Goal: Information Seeking & Learning: Learn about a topic

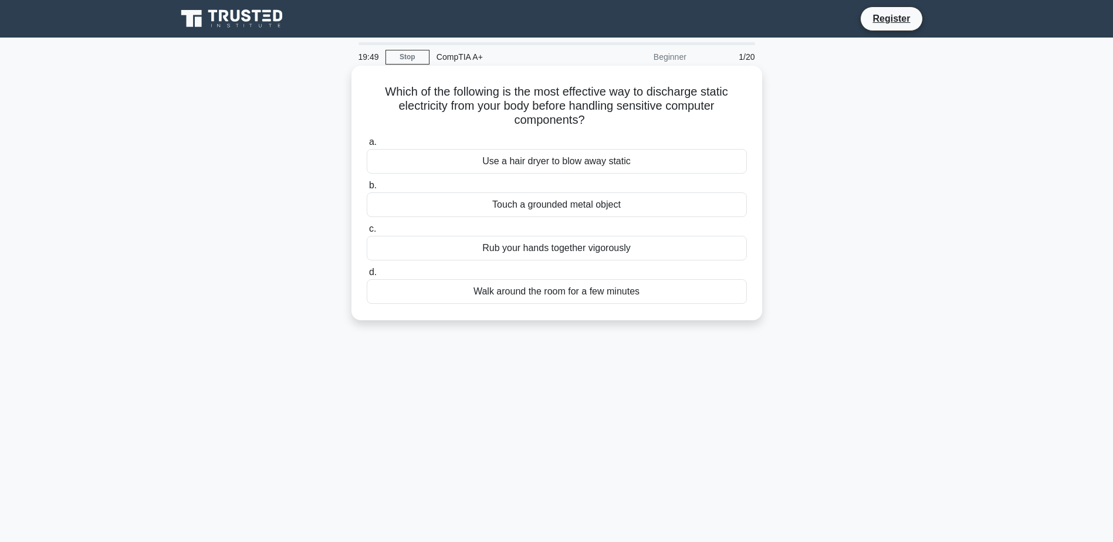
click at [568, 204] on div "Touch a grounded metal object" at bounding box center [557, 204] width 380 height 25
click at [367, 189] on input "b. Touch a grounded metal object" at bounding box center [367, 186] width 0 height 8
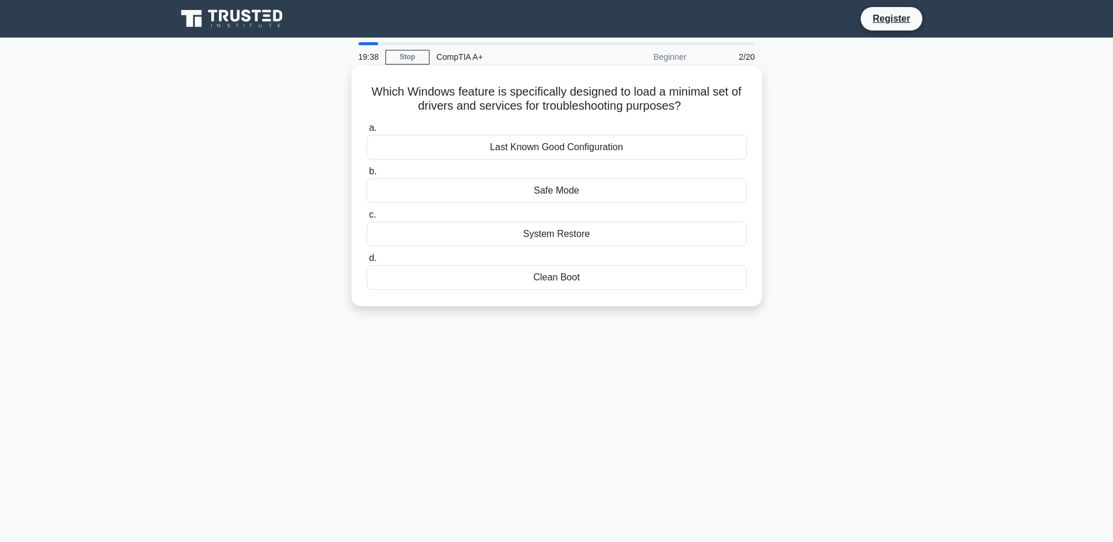
click at [601, 187] on div "Safe Mode" at bounding box center [557, 190] width 380 height 25
click at [367, 175] on input "b. Safe Mode" at bounding box center [367, 172] width 0 height 8
click at [490, 151] on div "Multilayer switching" at bounding box center [557, 147] width 380 height 25
click at [367, 132] on input "a. Multilayer switching" at bounding box center [367, 128] width 0 height 8
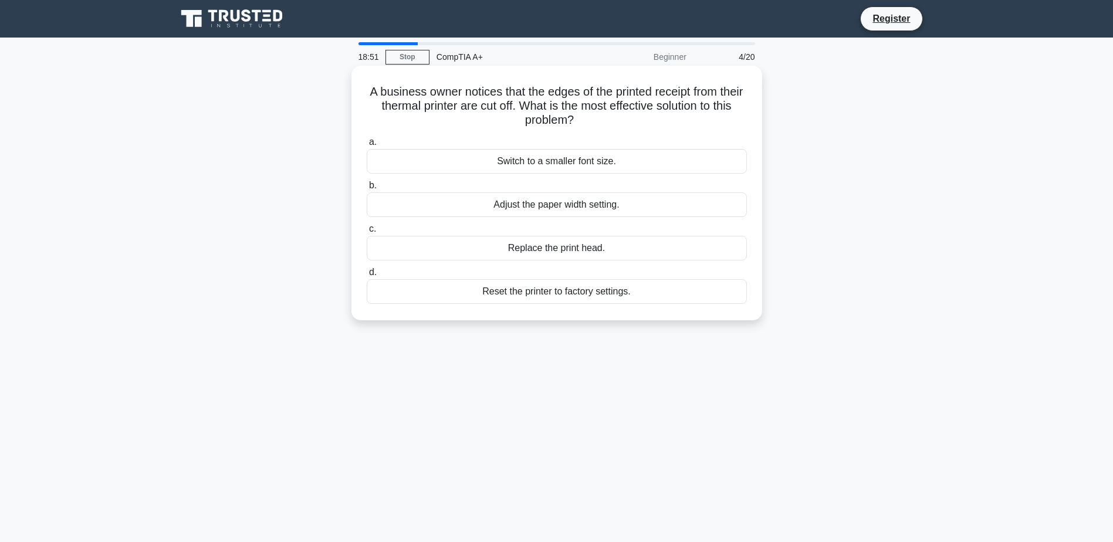
click at [590, 212] on div "Adjust the paper width setting." at bounding box center [557, 204] width 380 height 25
click at [367, 189] on input "b. Adjust the paper width setting." at bounding box center [367, 186] width 0 height 8
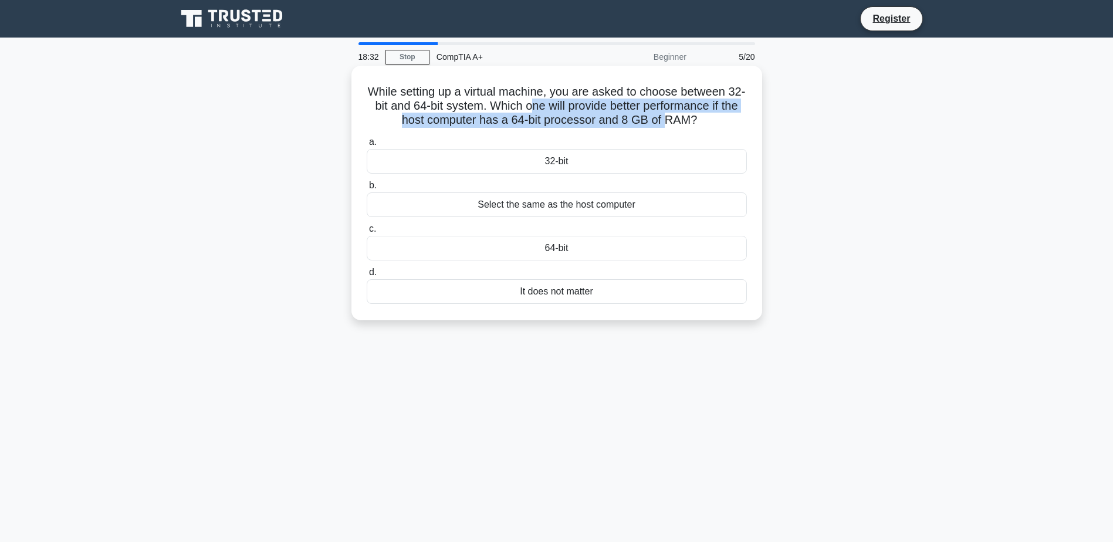
drag, startPoint x: 551, startPoint y: 109, endPoint x: 677, endPoint y: 123, distance: 126.8
click at [677, 123] on h5 "While setting up a virtual machine, you are asked to choose between 32-bit and …" at bounding box center [556, 105] width 382 height 43
drag, startPoint x: 677, startPoint y: 123, endPoint x: 580, endPoint y: 123, distance: 97.4
click at [580, 123] on h5 "While setting up a virtual machine, you are asked to choose between 32-bit and …" at bounding box center [556, 105] width 382 height 43
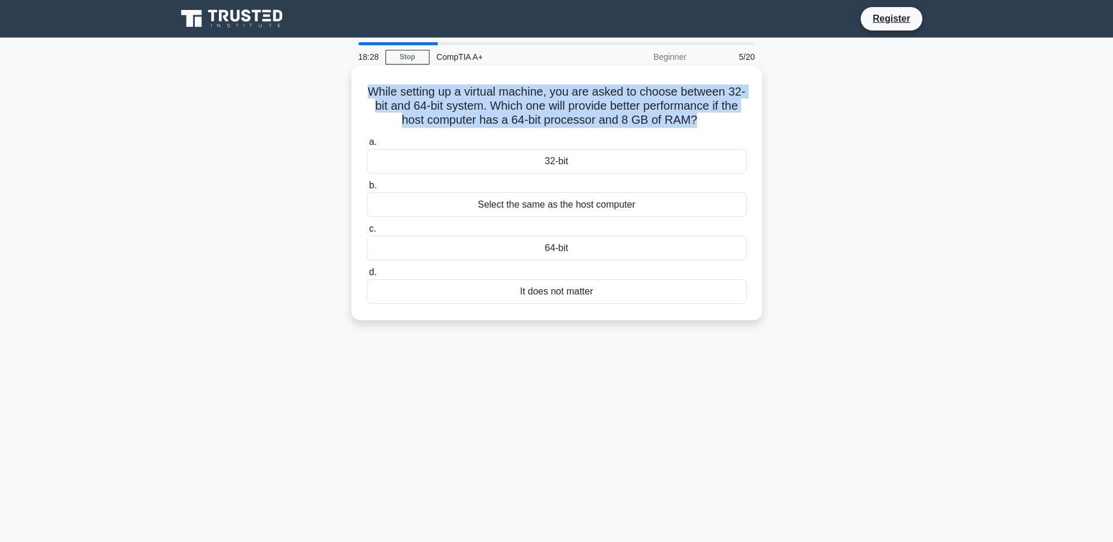
drag, startPoint x: 375, startPoint y: 90, endPoint x: 706, endPoint y: 123, distance: 333.0
click at [706, 123] on h5 "While setting up a virtual machine, you are asked to choose between 32-bit and …" at bounding box center [556, 105] width 382 height 43
drag, startPoint x: 706, startPoint y: 123, endPoint x: 643, endPoint y: 116, distance: 63.7
click at [643, 116] on h5 "While setting up a virtual machine, you are asked to choose between 32-bit and …" at bounding box center [556, 105] width 382 height 43
drag, startPoint x: 370, startPoint y: 94, endPoint x: 719, endPoint y: 132, distance: 351.6
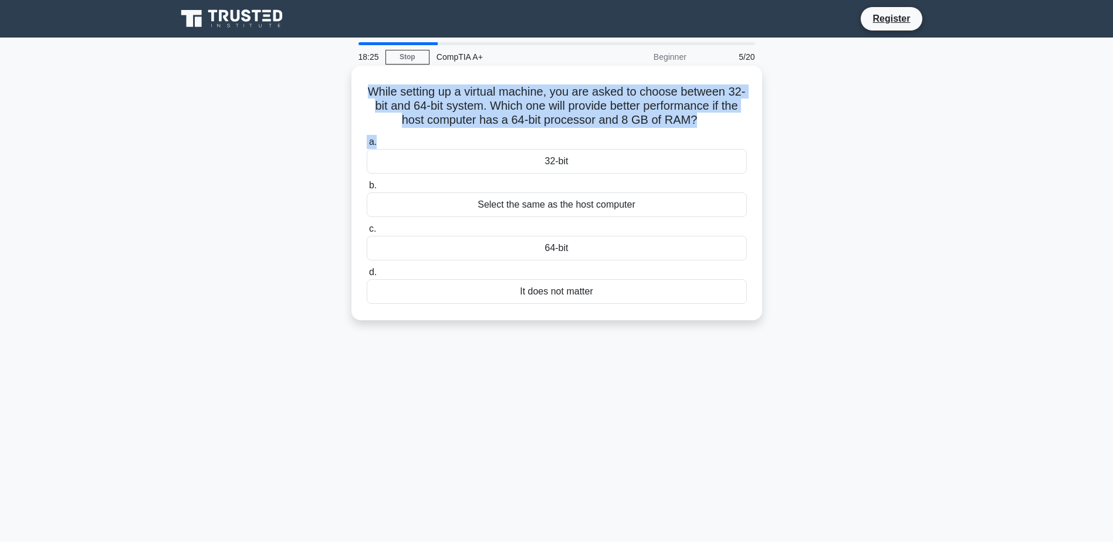
click at [719, 132] on div "While setting up a virtual machine, you are asked to choose between 32-bit and …" at bounding box center [556, 192] width 401 height 245
drag, startPoint x: 719, startPoint y: 132, endPoint x: 585, endPoint y: 117, distance: 135.1
click at [585, 117] on h5 "While setting up a virtual machine, you are asked to choose between 32-bit and …" at bounding box center [556, 105] width 382 height 43
drag, startPoint x: 370, startPoint y: 90, endPoint x: 693, endPoint y: 117, distance: 323.7
click at [693, 117] on h5 "While setting up a virtual machine, you are asked to choose between 32-bit and …" at bounding box center [556, 105] width 382 height 43
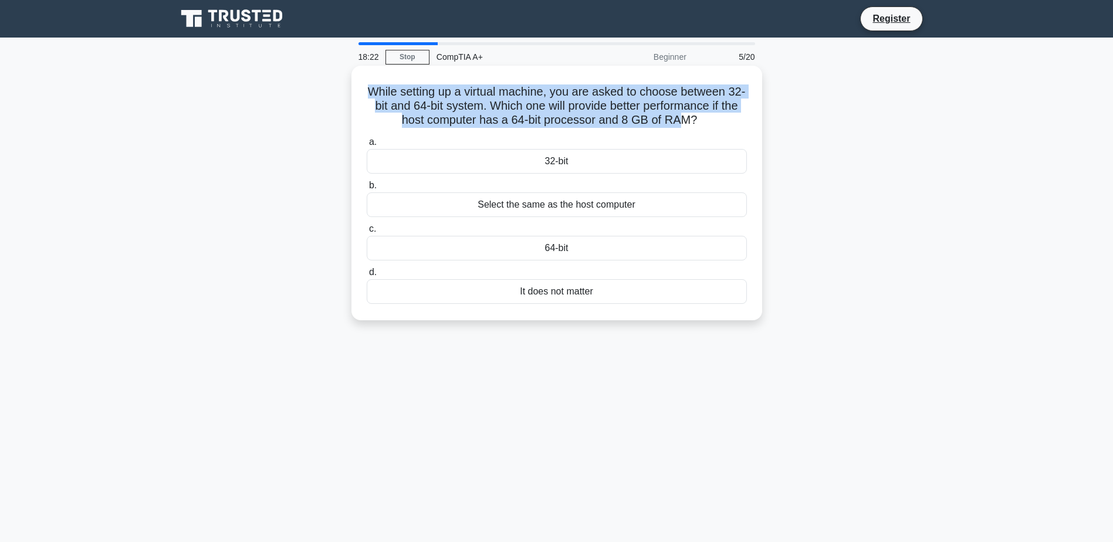
drag, startPoint x: 693, startPoint y: 117, endPoint x: 598, endPoint y: 107, distance: 95.5
click at [598, 107] on h5 "While setting up a virtual machine, you are asked to choose between 32-bit and …" at bounding box center [556, 105] width 382 height 43
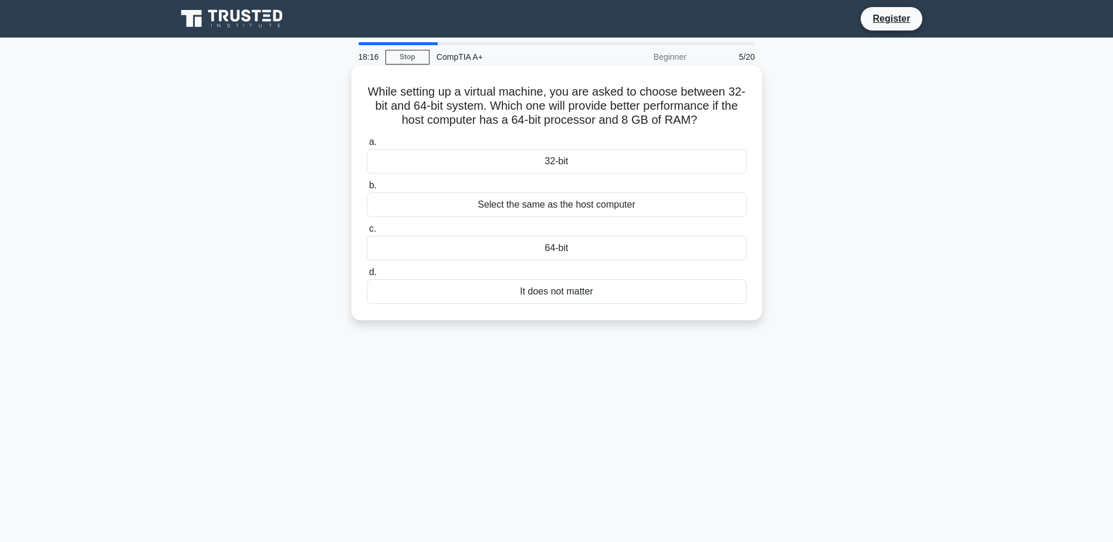
click at [547, 202] on div "Select the same as the host computer" at bounding box center [557, 204] width 380 height 25
click at [367, 189] on input "b. Select the same as the host computer" at bounding box center [367, 186] width 0 height 8
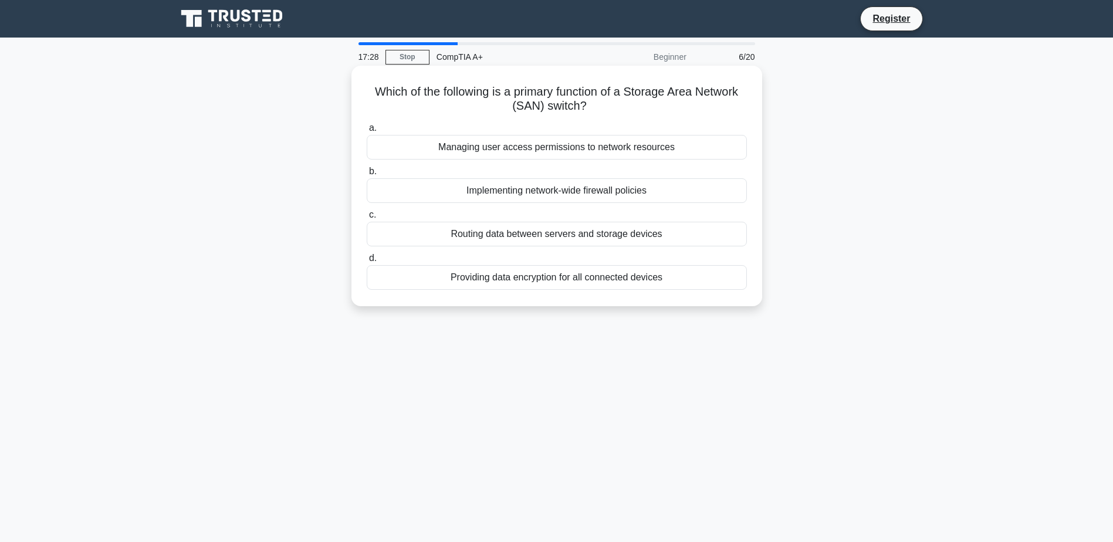
click at [452, 236] on div "Routing data between servers and storage devices" at bounding box center [557, 234] width 380 height 25
click at [367, 219] on input "c. Routing data between servers and storage devices" at bounding box center [367, 215] width 0 height 8
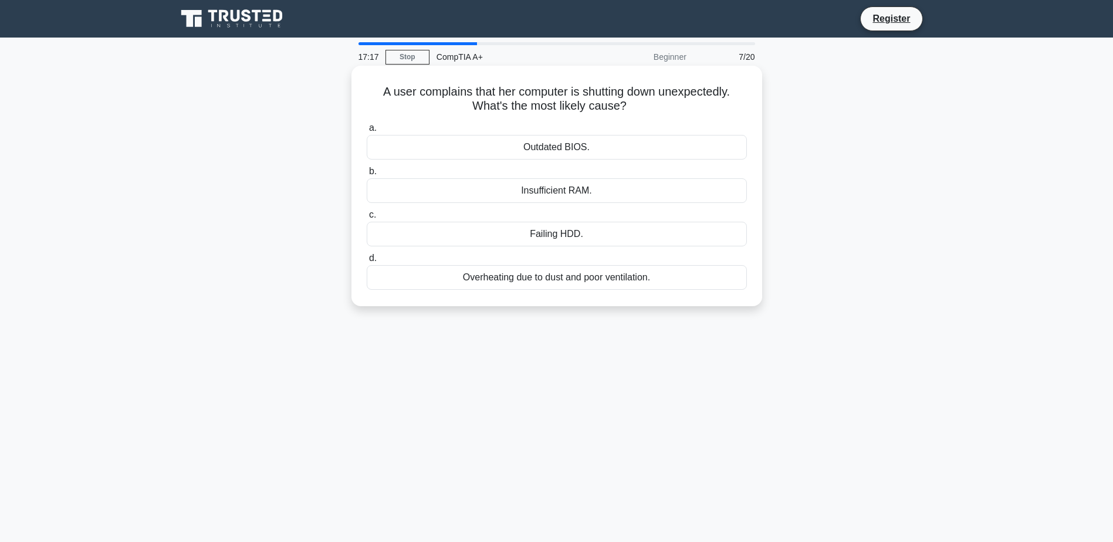
click at [690, 283] on div "Overheating due to dust and poor ventilation." at bounding box center [557, 277] width 380 height 25
click at [367, 262] on input "d. Overheating due to dust and poor ventilation." at bounding box center [367, 259] width 0 height 8
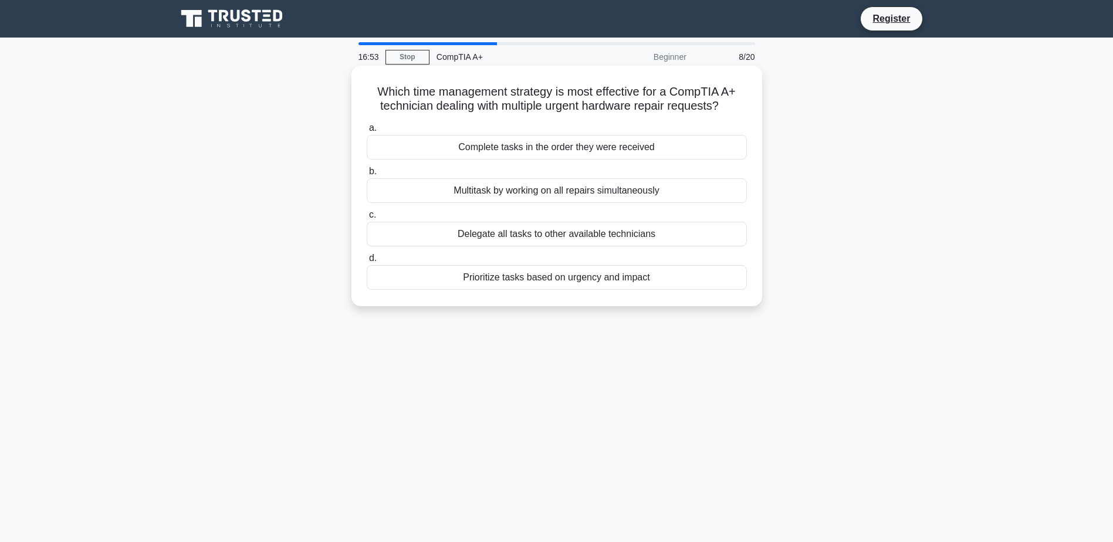
click at [665, 282] on div "Prioritize tasks based on urgency and impact" at bounding box center [557, 277] width 380 height 25
click at [367, 262] on input "d. Prioritize tasks based on urgency and impact" at bounding box center [367, 259] width 0 height 8
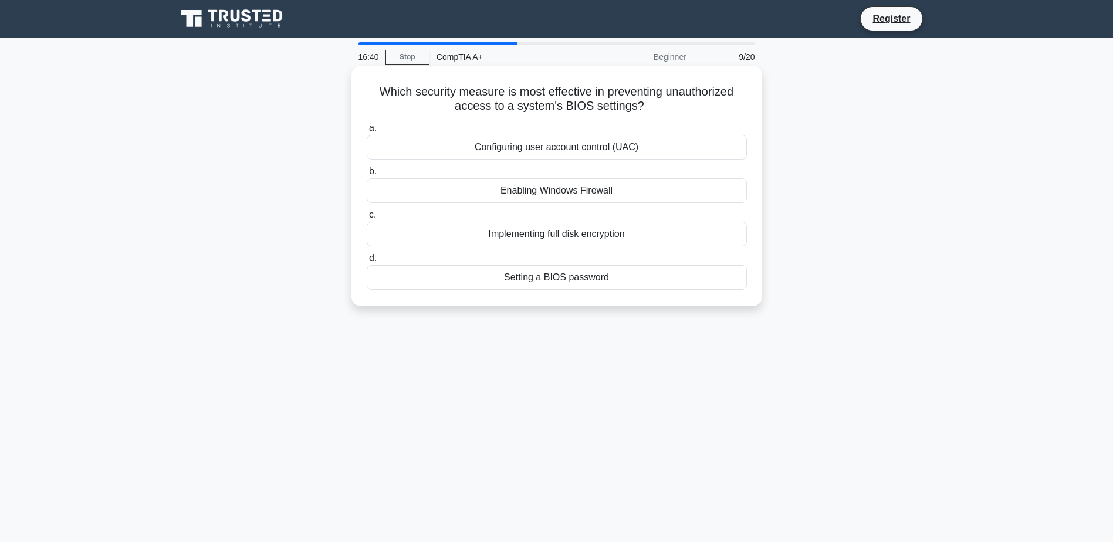
click at [511, 278] on div "Setting a BIOS password" at bounding box center [557, 277] width 380 height 25
click at [367, 262] on input "d. Setting a BIOS password" at bounding box center [367, 259] width 0 height 8
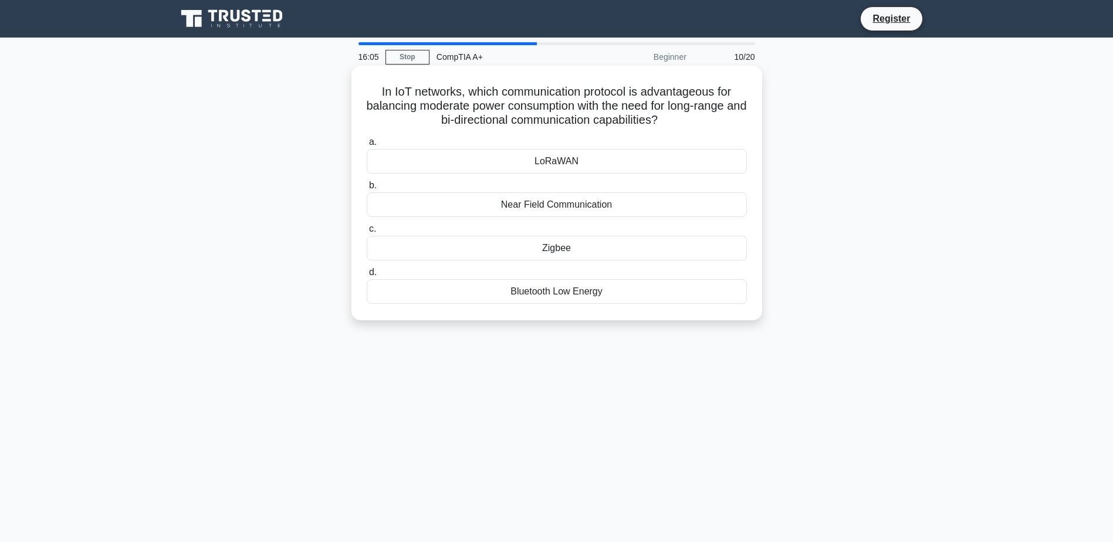
click at [616, 205] on div "Near Field Communication" at bounding box center [557, 204] width 380 height 25
click at [367, 189] on input "b. Near Field Communication" at bounding box center [367, 186] width 0 height 8
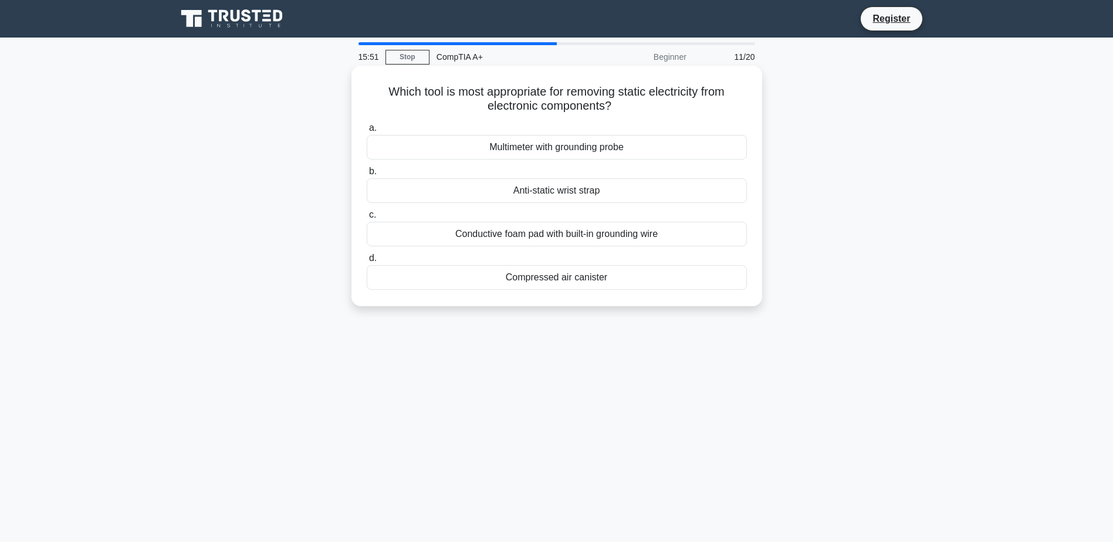
click at [696, 191] on div "Anti-static wrist strap" at bounding box center [557, 190] width 380 height 25
click at [367, 175] on input "b. Anti-static wrist strap" at bounding box center [367, 172] width 0 height 8
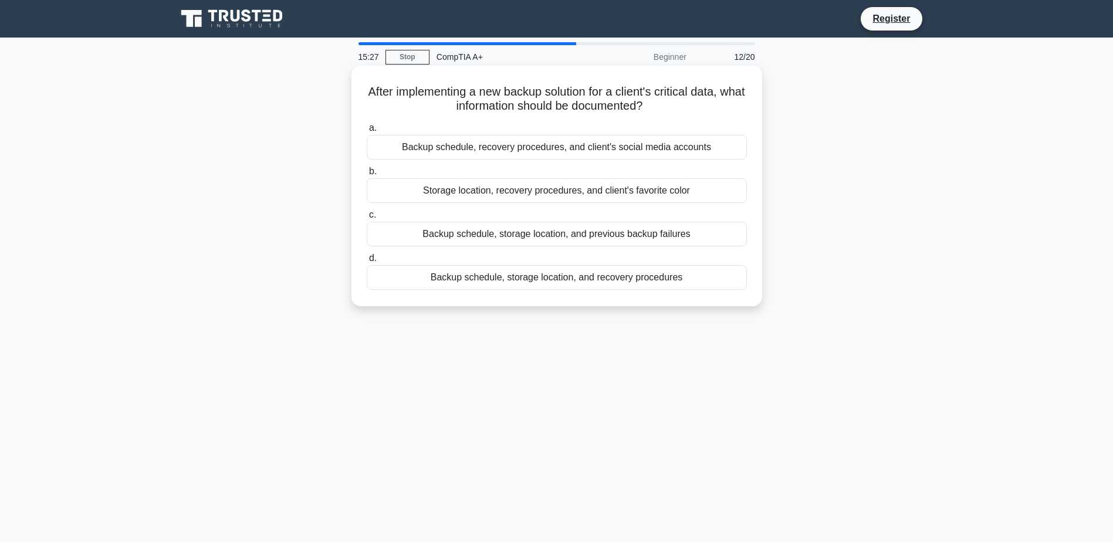
click at [703, 279] on div "Backup schedule, storage location, and recovery procedures" at bounding box center [557, 277] width 380 height 25
click at [367, 262] on input "d. Backup schedule, storage location, and recovery procedures" at bounding box center [367, 259] width 0 height 8
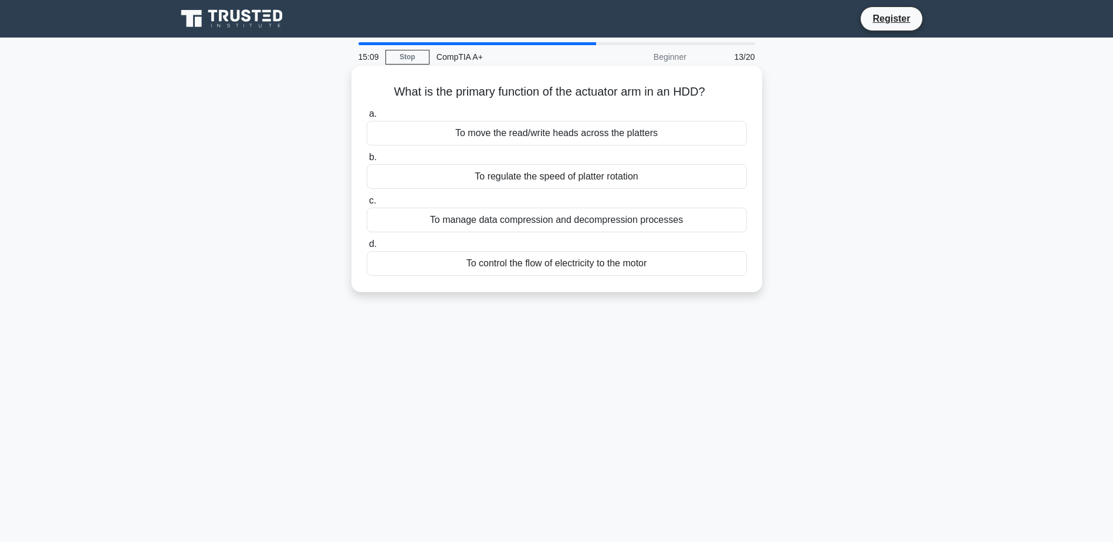
click at [513, 130] on div "To move the read/write heads across the platters" at bounding box center [557, 133] width 380 height 25
click at [367, 118] on input "a. To move the read/write heads across the platters" at bounding box center [367, 114] width 0 height 8
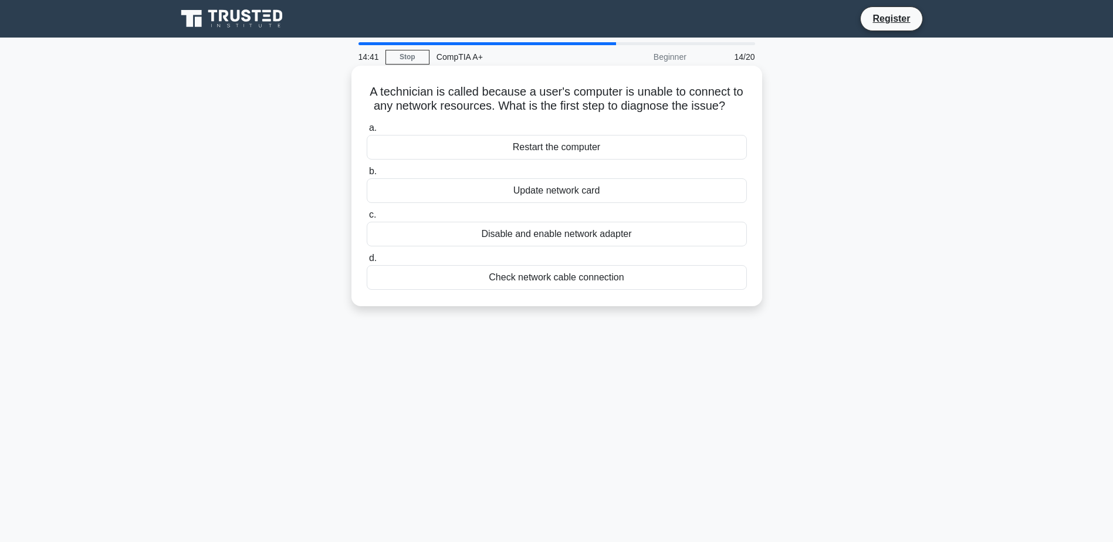
click at [586, 148] on div "Restart the computer" at bounding box center [557, 147] width 380 height 25
click at [367, 132] on input "a. Restart the computer" at bounding box center [367, 128] width 0 height 8
click at [490, 246] on div "Calibrate the display colors" at bounding box center [557, 234] width 380 height 25
click at [367, 219] on input "c. Calibrate the display colors" at bounding box center [367, 215] width 0 height 8
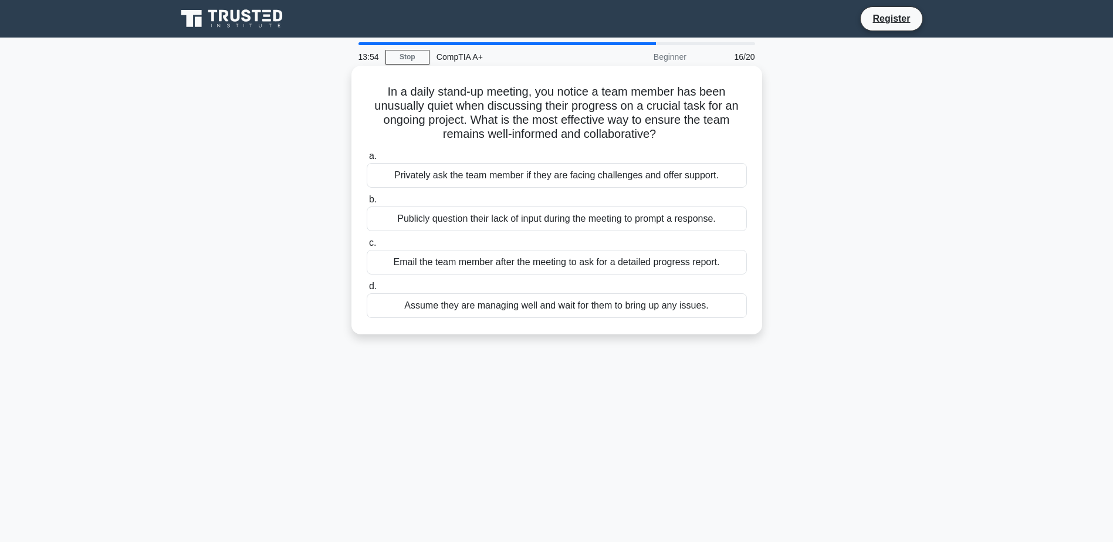
click at [529, 173] on div "Privately ask the team member if they are facing challenges and offer support." at bounding box center [557, 175] width 380 height 25
click at [367, 160] on input "a. Privately ask the team member if they are facing challenges and offer suppor…" at bounding box center [367, 157] width 0 height 8
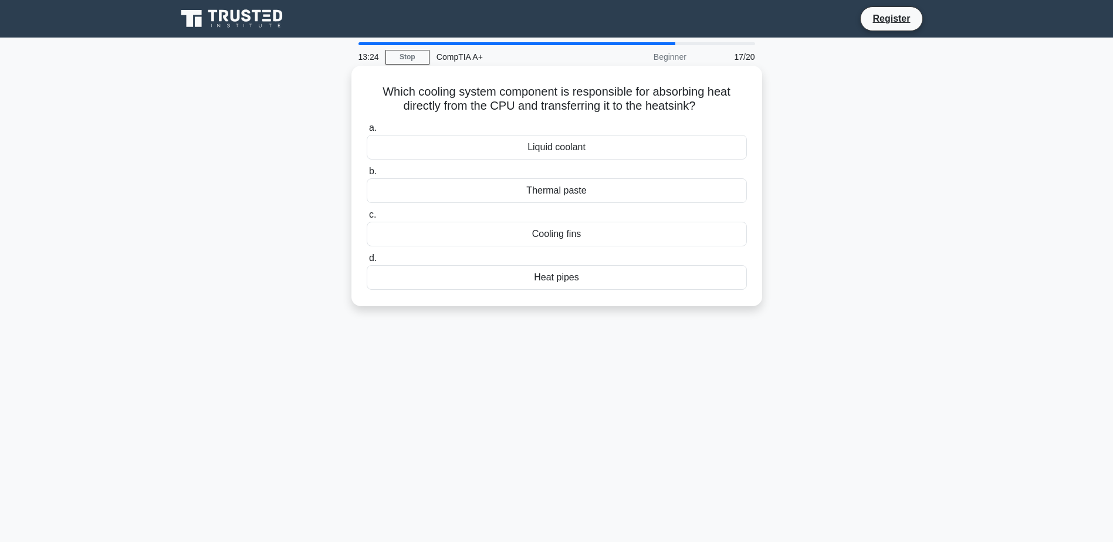
click at [604, 194] on div "Thermal paste" at bounding box center [557, 190] width 380 height 25
click at [367, 175] on input "b. Thermal paste" at bounding box center [367, 172] width 0 height 8
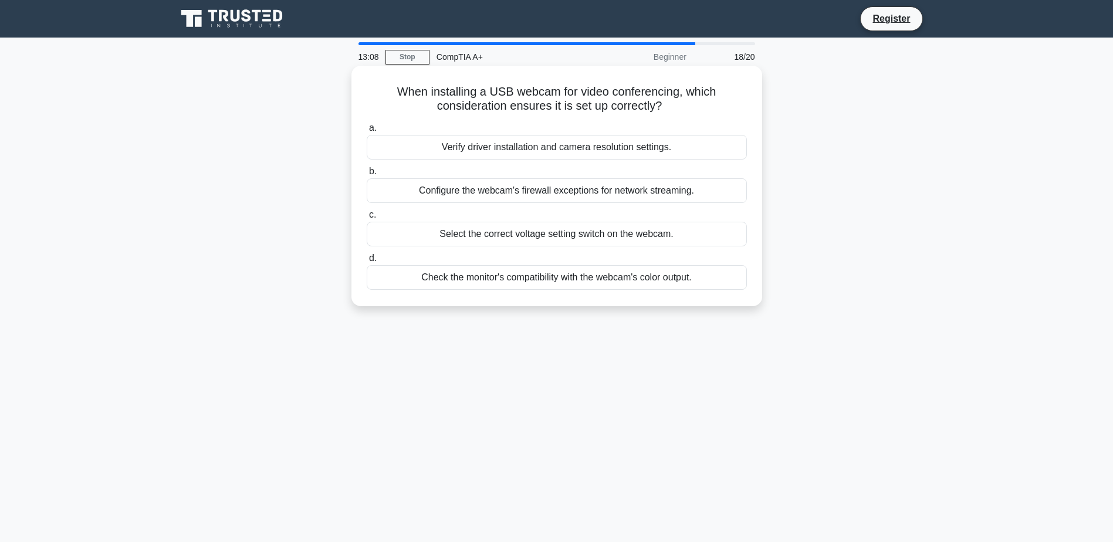
click at [630, 141] on div "Verify driver installation and camera resolution settings." at bounding box center [557, 147] width 380 height 25
click at [367, 132] on input "a. Verify driver installation and camera resolution settings." at bounding box center [367, 128] width 0 height 8
click at [419, 195] on div "System instability or failure to boot" at bounding box center [557, 190] width 380 height 25
click at [367, 175] on input "b. System instability or failure to boot" at bounding box center [367, 172] width 0 height 8
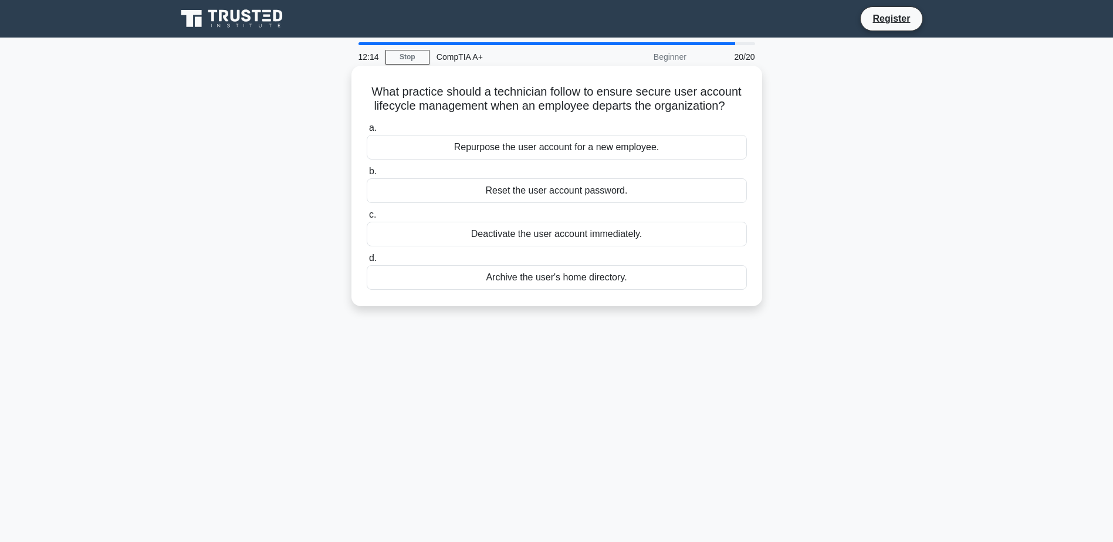
click at [490, 232] on div "Deactivate the user account immediately." at bounding box center [557, 234] width 380 height 25
click at [367, 219] on input "c. Deactivate the user account immediately." at bounding box center [367, 215] width 0 height 8
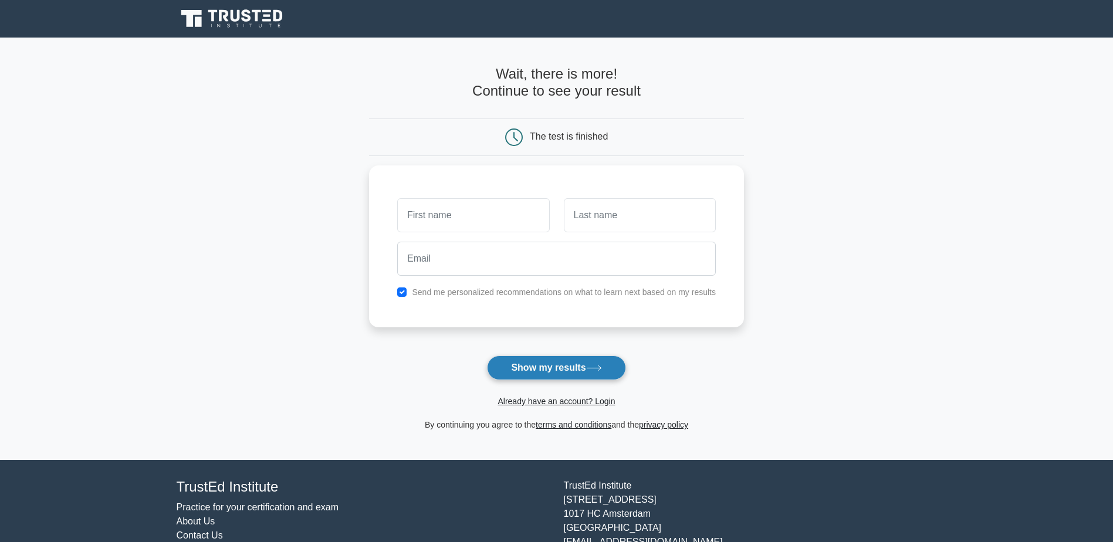
click at [547, 379] on button "Show my results" at bounding box center [556, 367] width 138 height 25
type input "pepe"
type input "aguilar"
click at [403, 292] on input "checkbox" at bounding box center [401, 288] width 9 height 9
checkbox input "false"
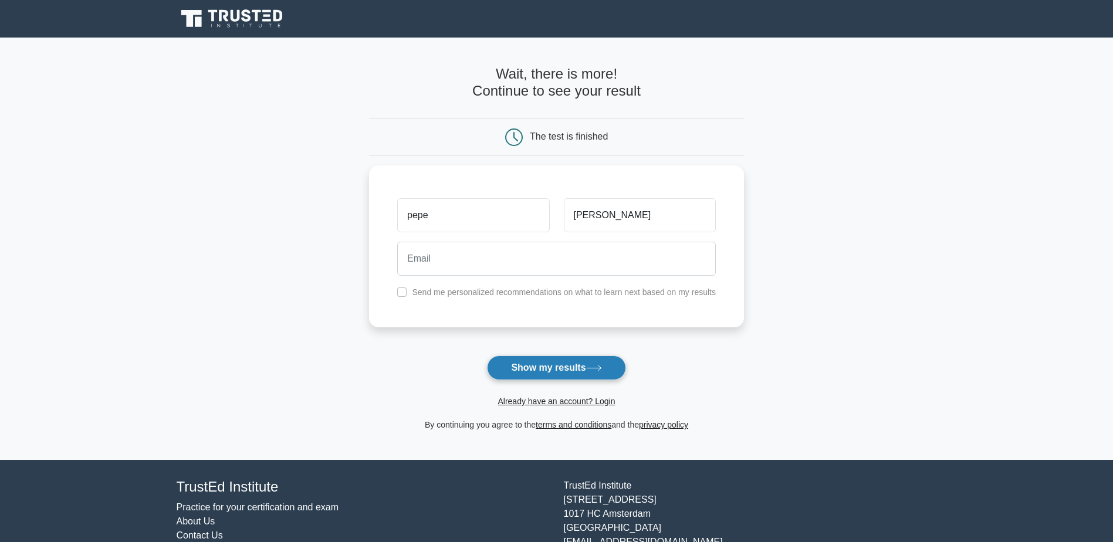
click at [548, 365] on button "Show my results" at bounding box center [556, 367] width 138 height 25
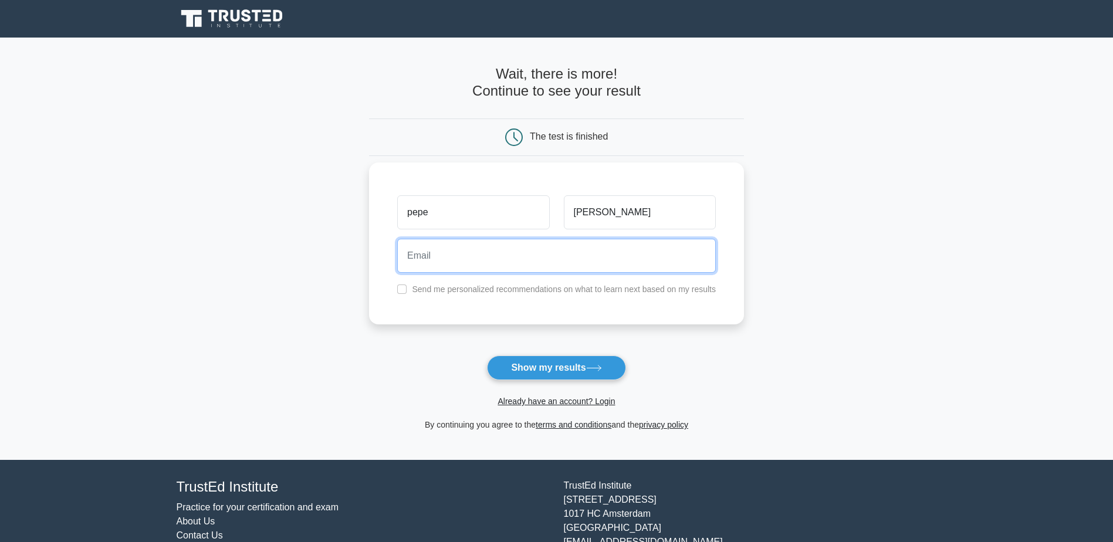
click at [474, 256] on input "email" at bounding box center [556, 256] width 319 height 34
type input "pepe@gmail.com"
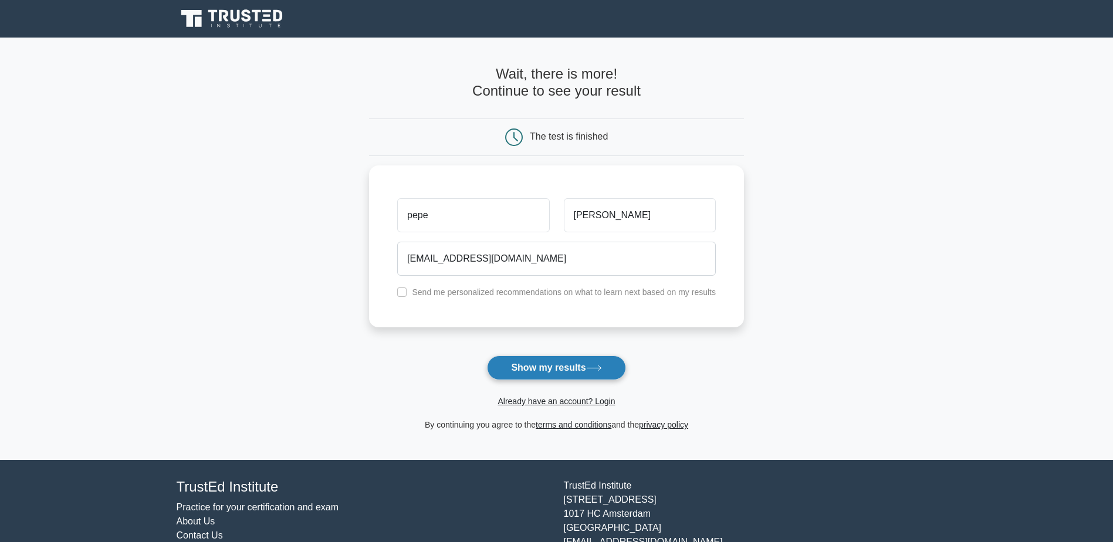
click at [538, 371] on button "Show my results" at bounding box center [556, 367] width 138 height 25
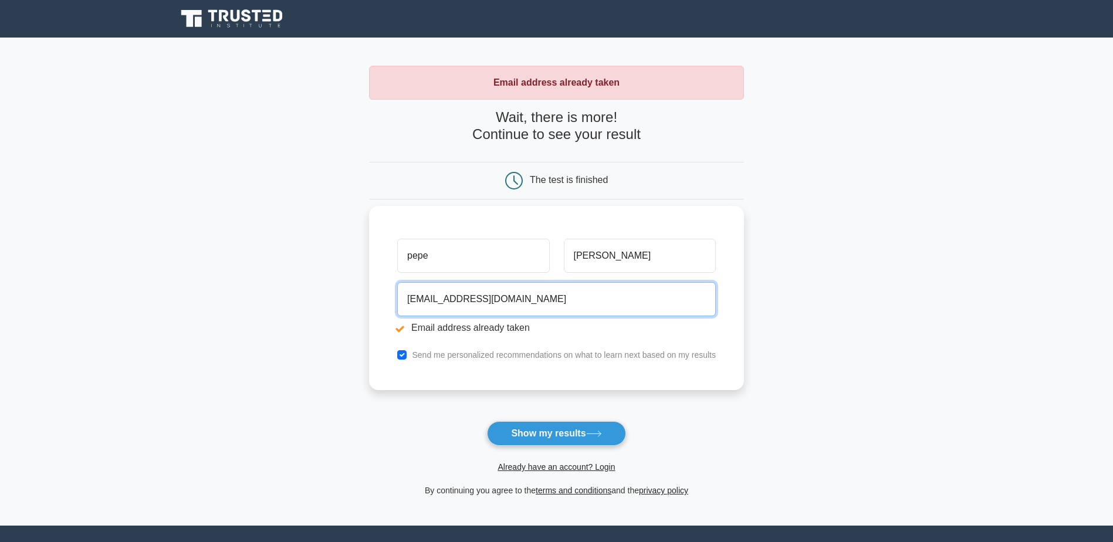
click at [430, 300] on input "[EMAIL_ADDRESS][DOMAIN_NAME]" at bounding box center [556, 299] width 319 height 34
type input "[EMAIL_ADDRESS][DOMAIN_NAME]"
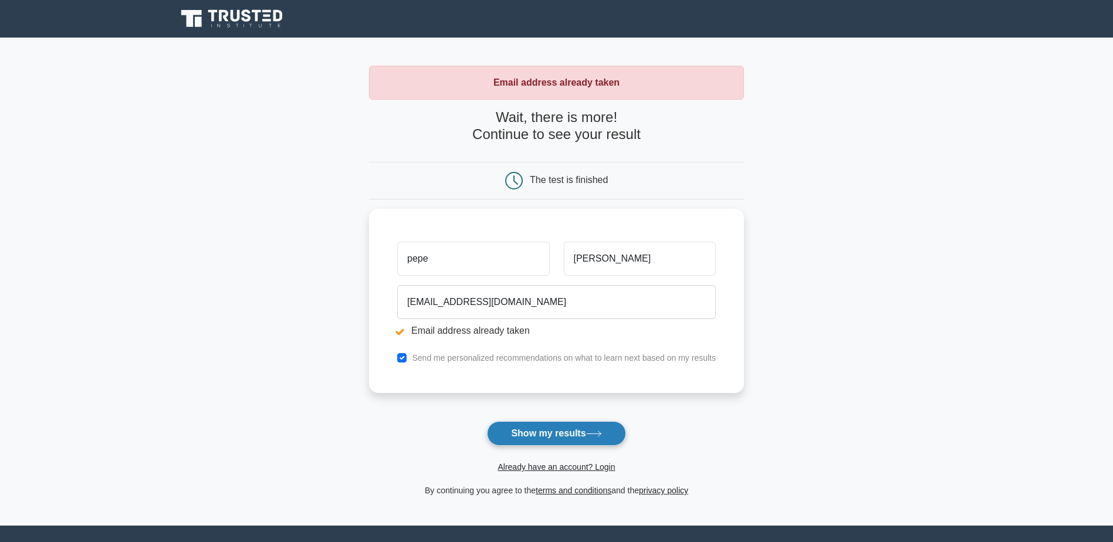
click at [540, 441] on button "Show my results" at bounding box center [556, 433] width 138 height 25
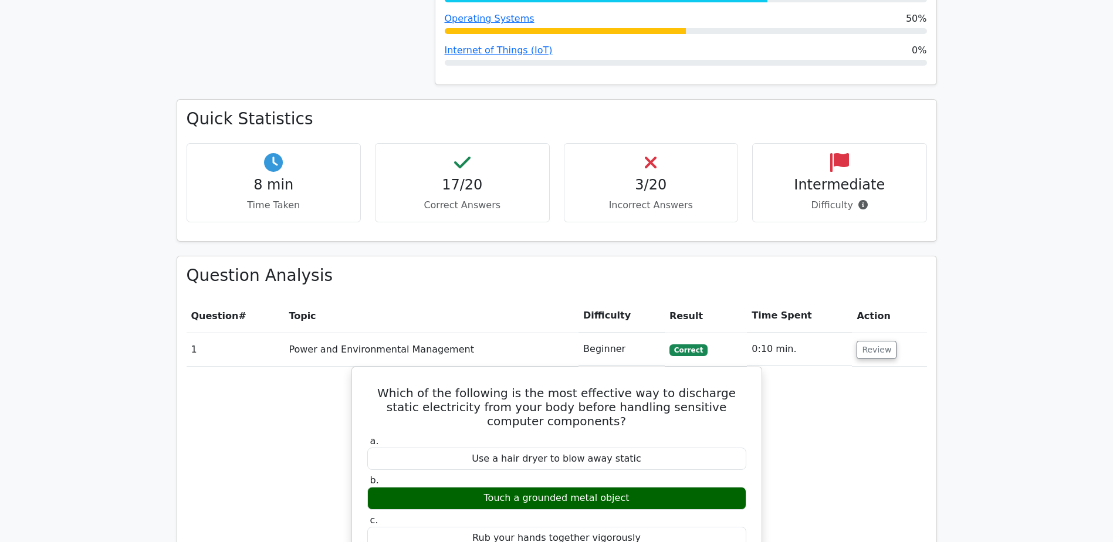
scroll to position [821, 0]
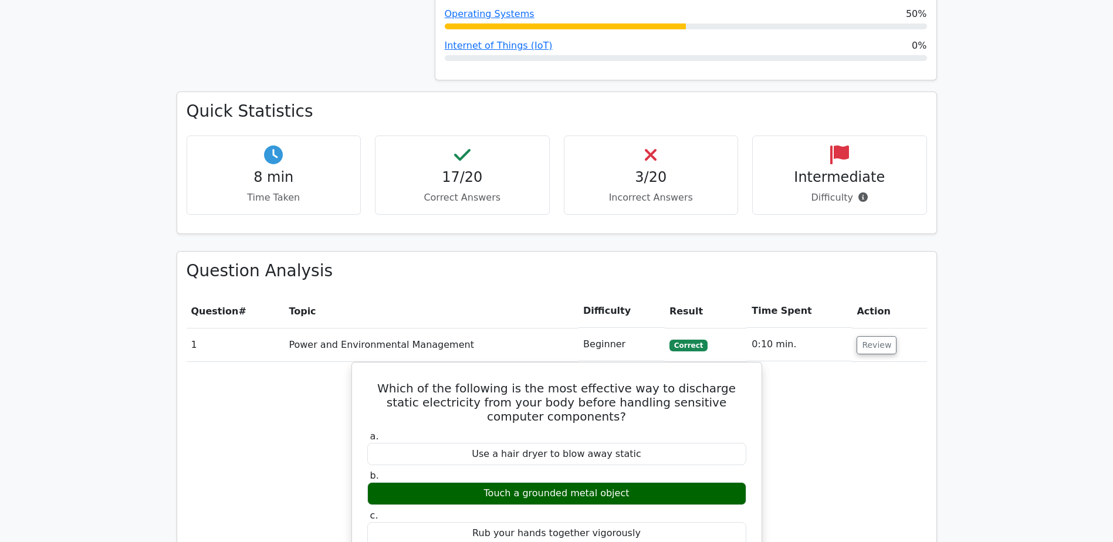
click at [691, 169] on h4 "3/20" at bounding box center [651, 177] width 155 height 17
click at [642, 169] on h4 "3/20" at bounding box center [651, 177] width 155 height 17
click at [645, 191] on p "Incorrect Answers" at bounding box center [651, 198] width 155 height 14
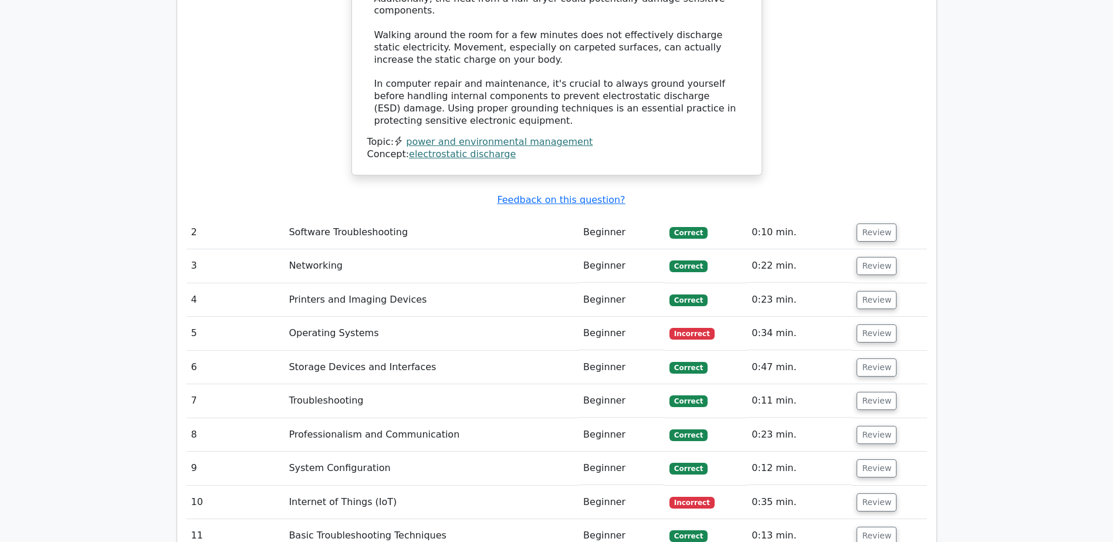
scroll to position [1642, 0]
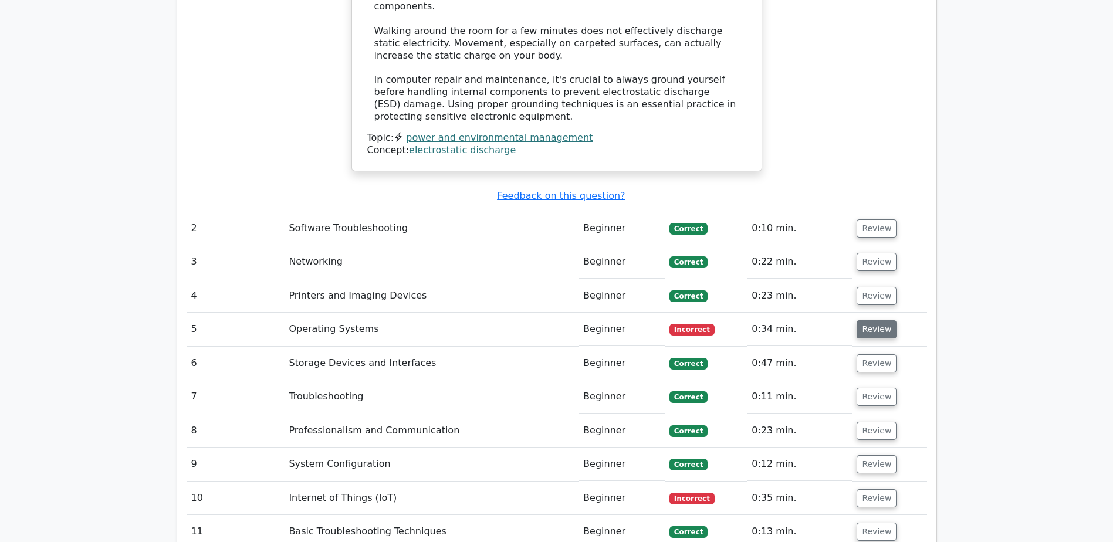
click at [873, 320] on button "Review" at bounding box center [876, 329] width 40 height 18
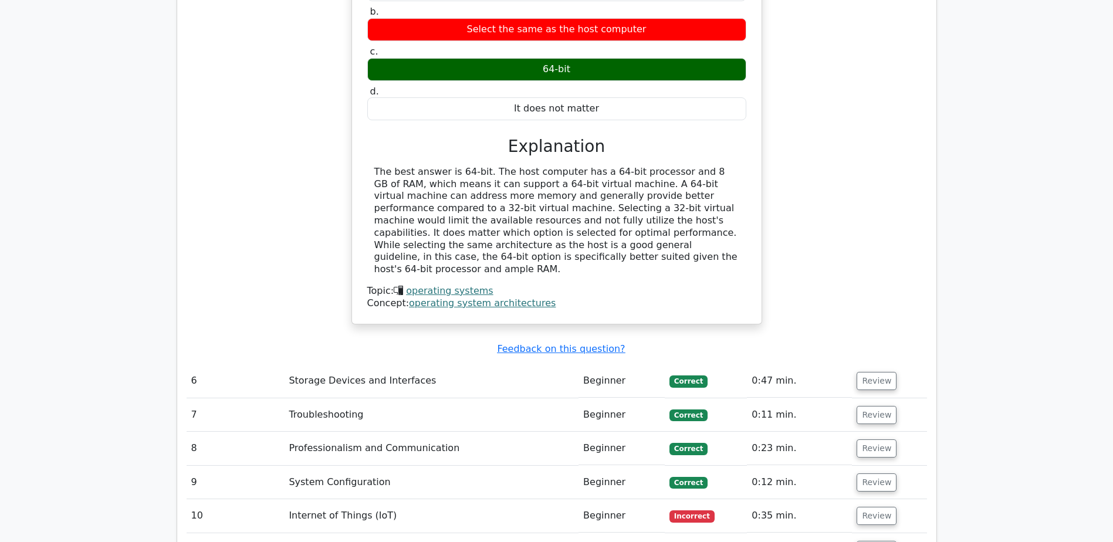
scroll to position [2112, 0]
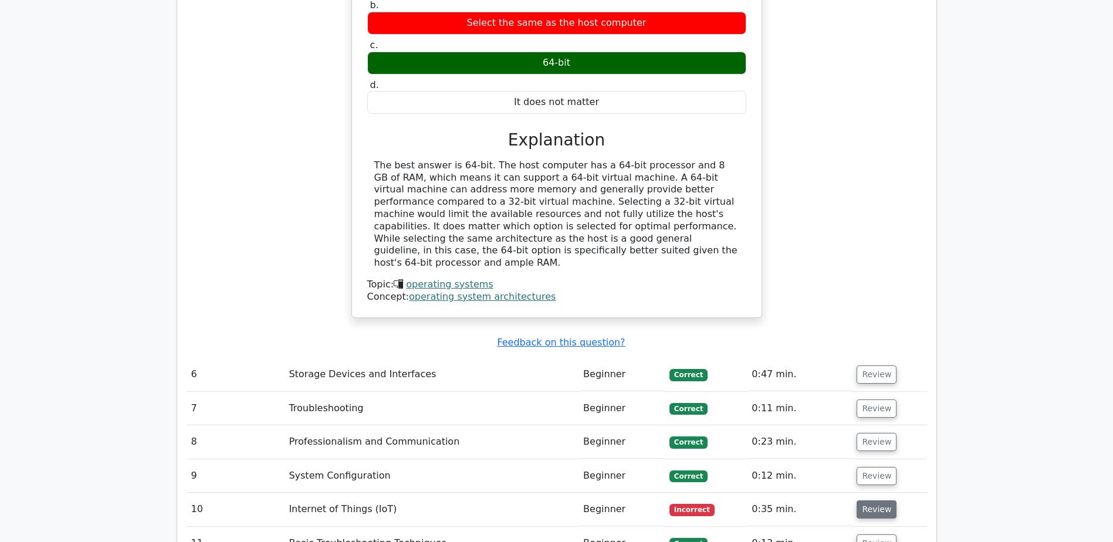
click at [873, 500] on button "Review" at bounding box center [876, 509] width 40 height 18
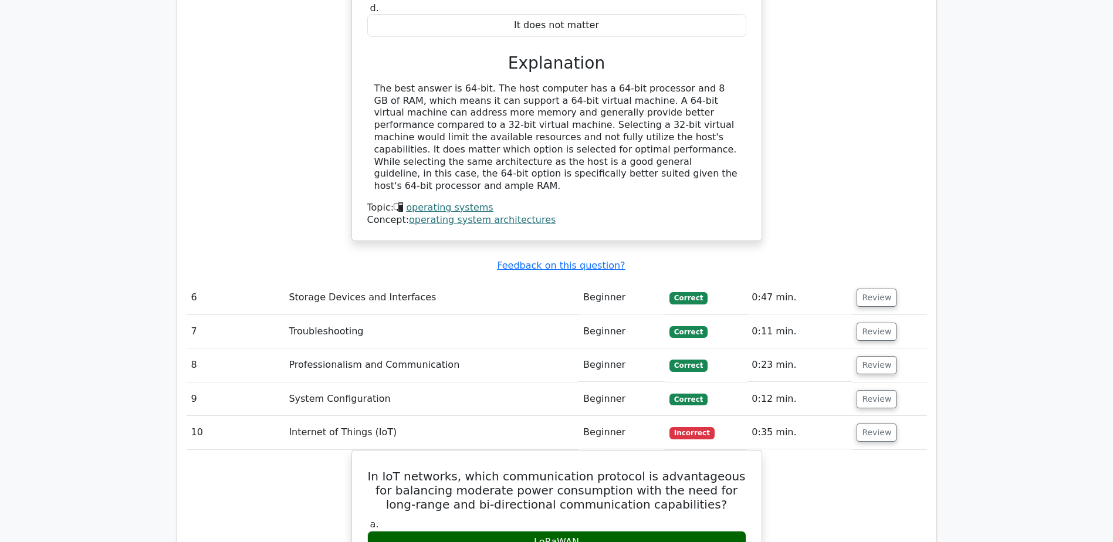
scroll to position [2346, 0]
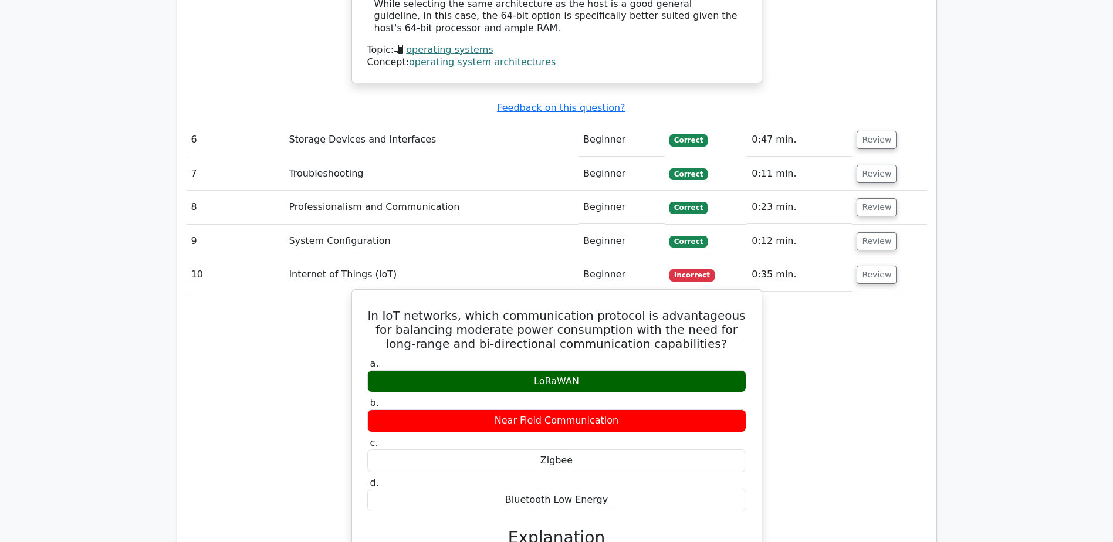
drag, startPoint x: 519, startPoint y: 277, endPoint x: 588, endPoint y: 280, distance: 69.9
click at [588, 370] on div "LoRaWAN" at bounding box center [556, 381] width 379 height 23
drag, startPoint x: 588, startPoint y: 280, endPoint x: 498, endPoint y: 280, distance: 90.3
click at [498, 370] on div "LoRaWAN" at bounding box center [556, 381] width 379 height 23
drag, startPoint x: 509, startPoint y: 279, endPoint x: 595, endPoint y: 280, distance: 86.8
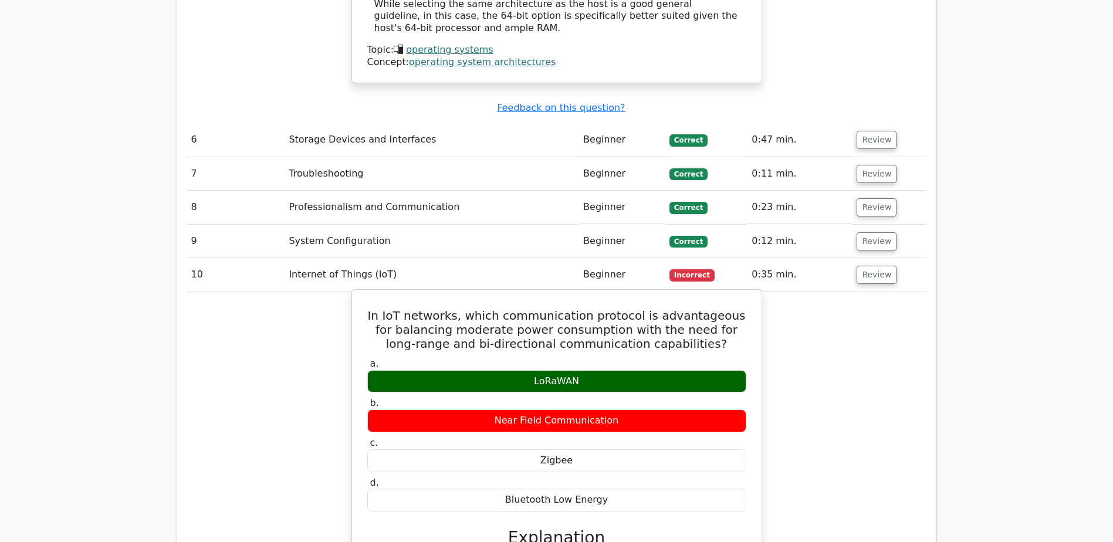
click at [595, 370] on div "LoRaWAN" at bounding box center [556, 381] width 379 height 23
drag, startPoint x: 595, startPoint y: 280, endPoint x: 499, endPoint y: 279, distance: 96.2
click at [499, 370] on div "LoRaWAN" at bounding box center [556, 381] width 379 height 23
drag, startPoint x: 547, startPoint y: 278, endPoint x: 582, endPoint y: 280, distance: 35.8
click at [582, 370] on div "LoRaWAN" at bounding box center [556, 381] width 379 height 23
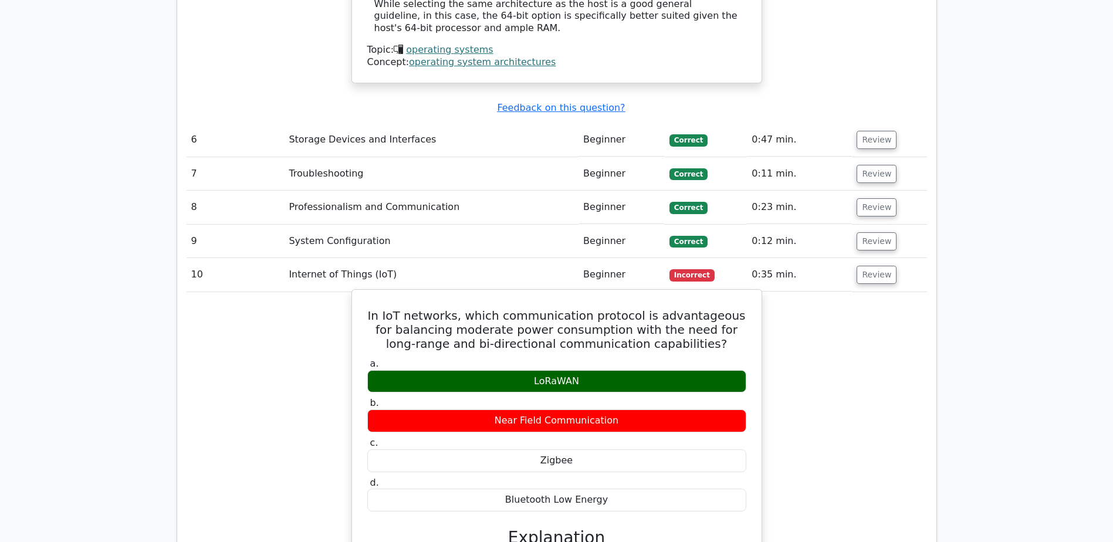
drag, startPoint x: 582, startPoint y: 280, endPoint x: 472, endPoint y: 275, distance: 110.4
click at [472, 370] on div "LoRaWAN" at bounding box center [556, 381] width 379 height 23
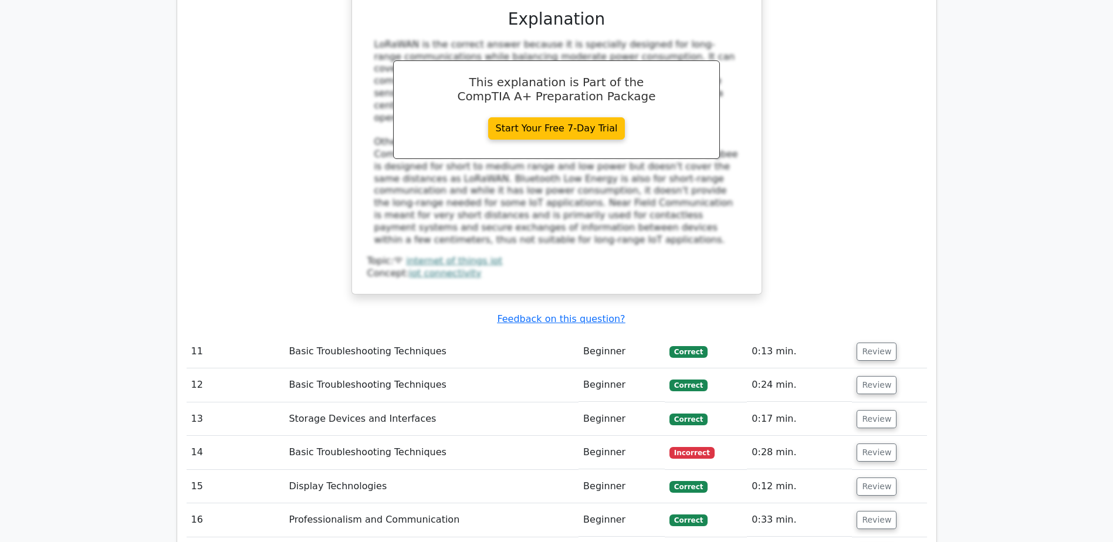
scroll to position [2874, 0]
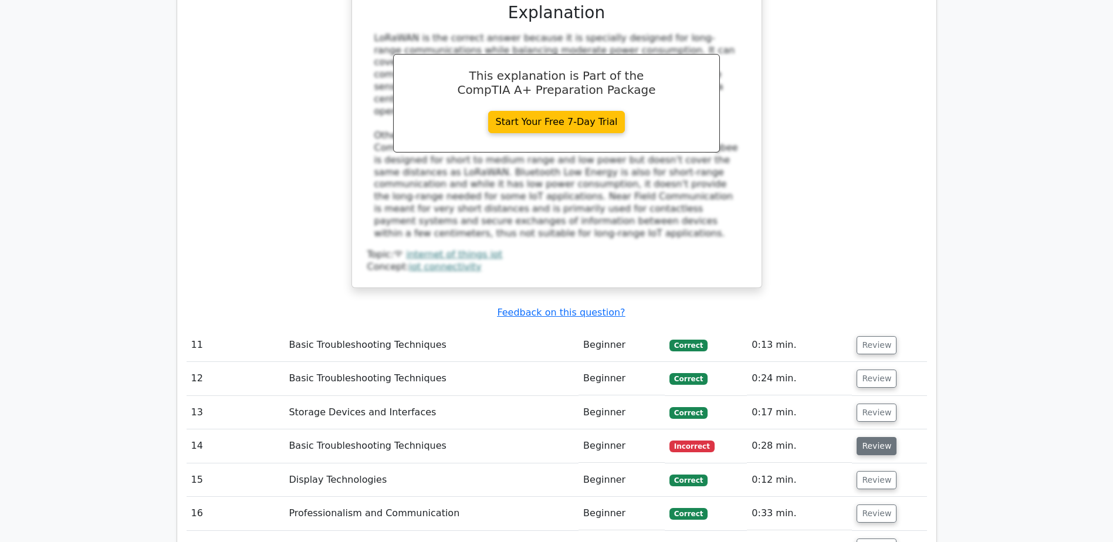
click at [879, 437] on button "Review" at bounding box center [876, 446] width 40 height 18
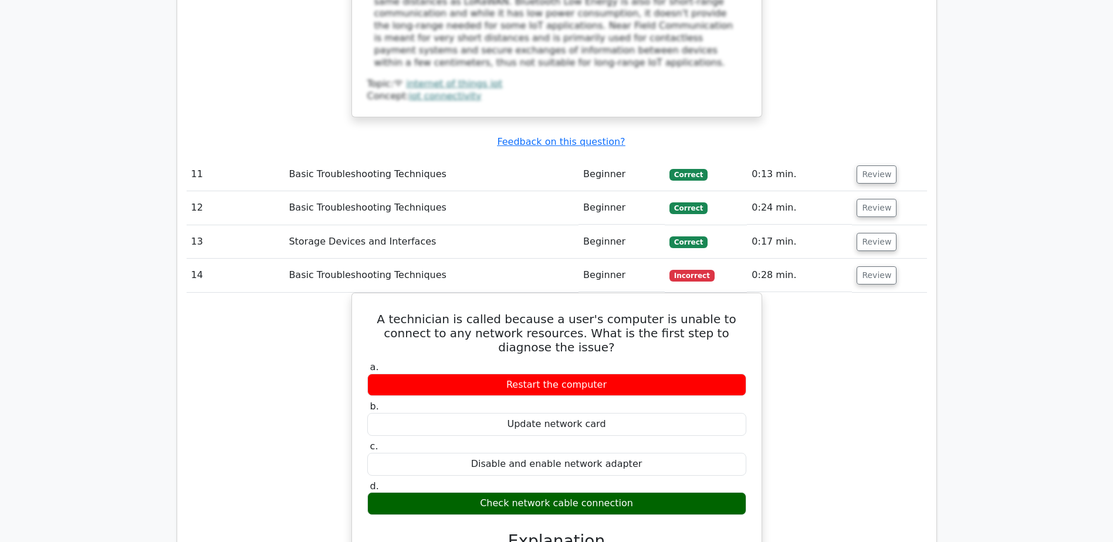
scroll to position [3050, 0]
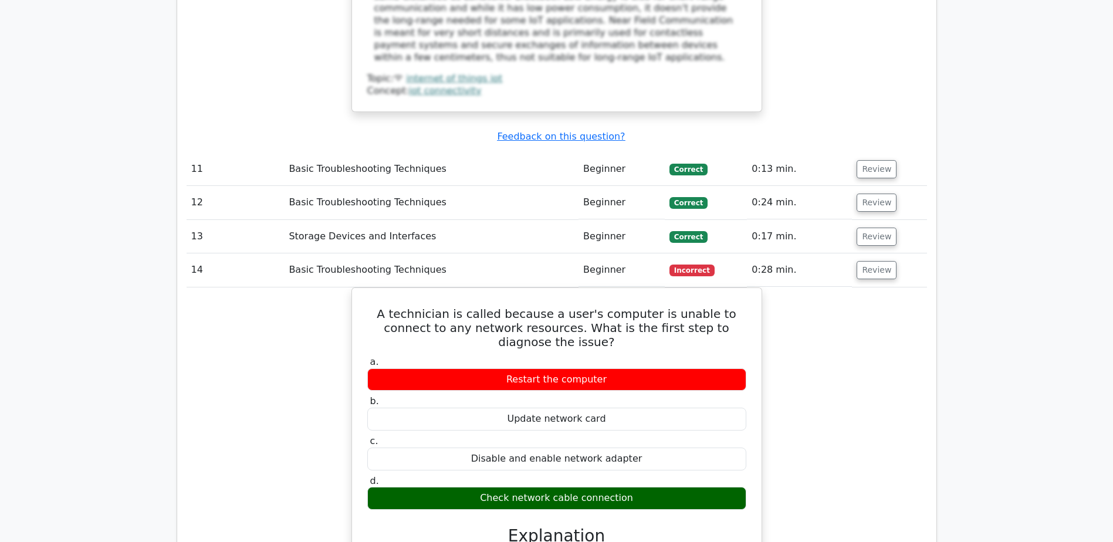
click at [916, 375] on div "A technician is called because a user's computer is unable to connect to any ne…" at bounding box center [557, 470] width 740 height 367
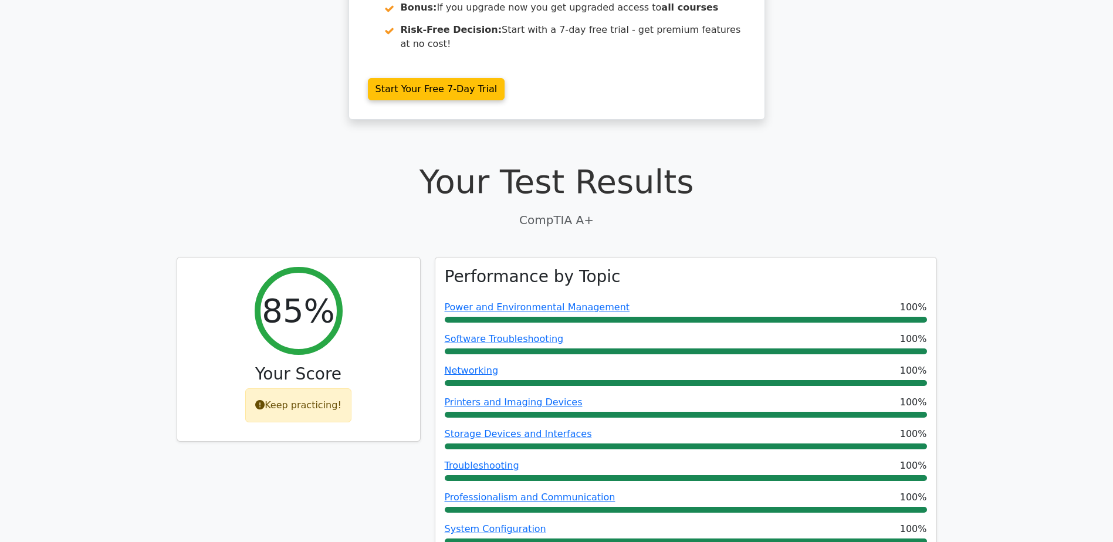
scroll to position [0, 0]
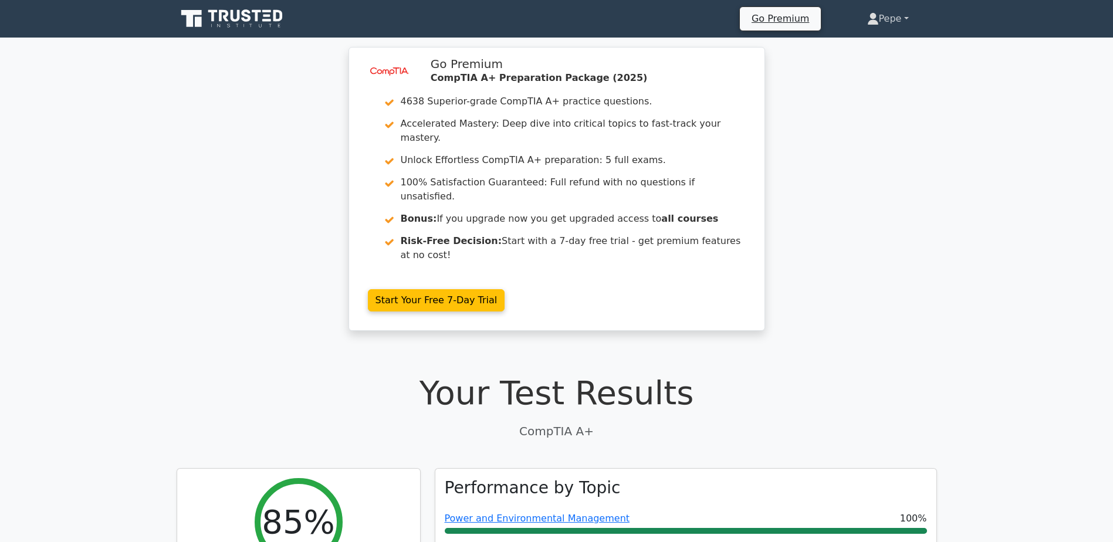
click at [909, 22] on link "Pepe" at bounding box center [888, 18] width 98 height 23
click at [922, 104] on div "image/svg+xml Go Premium CompTIA A+ Preparation Package (2025) 4638 Superior-gr…" at bounding box center [556, 196] width 1113 height 298
click at [903, 14] on link "Pepe" at bounding box center [888, 18] width 98 height 23
click at [904, 104] on div "image/svg+xml Go Premium CompTIA A+ Preparation Package (2025) 4638 Superior-gr…" at bounding box center [556, 196] width 1113 height 298
click at [897, 16] on link "Pepe" at bounding box center [888, 18] width 98 height 23
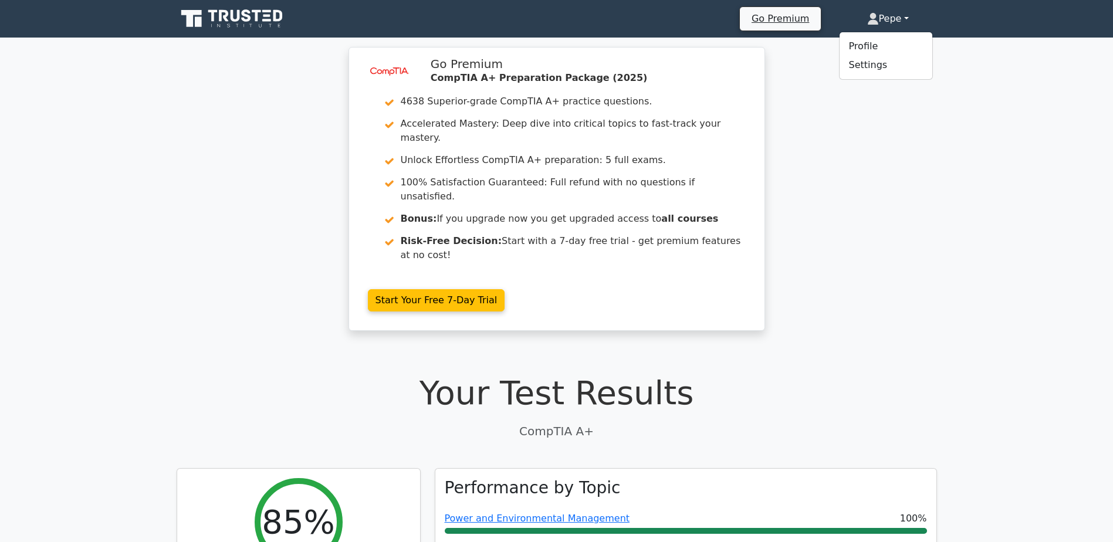
click at [906, 97] on div "image/svg+xml Go Premium CompTIA A+ Preparation Package (2025) 4638 Superior-gr…" at bounding box center [556, 196] width 1113 height 298
click at [903, 22] on link "Pepe" at bounding box center [888, 18] width 98 height 23
click at [899, 129] on div "image/svg+xml Go Premium CompTIA A+ Preparation Package (2025) 4638 Superior-gr…" at bounding box center [556, 196] width 1113 height 298
click at [284, 266] on div "image/svg+xml Go Premium CompTIA A+ Preparation Package (2025) 4638 Superior-gr…" at bounding box center [556, 196] width 1113 height 298
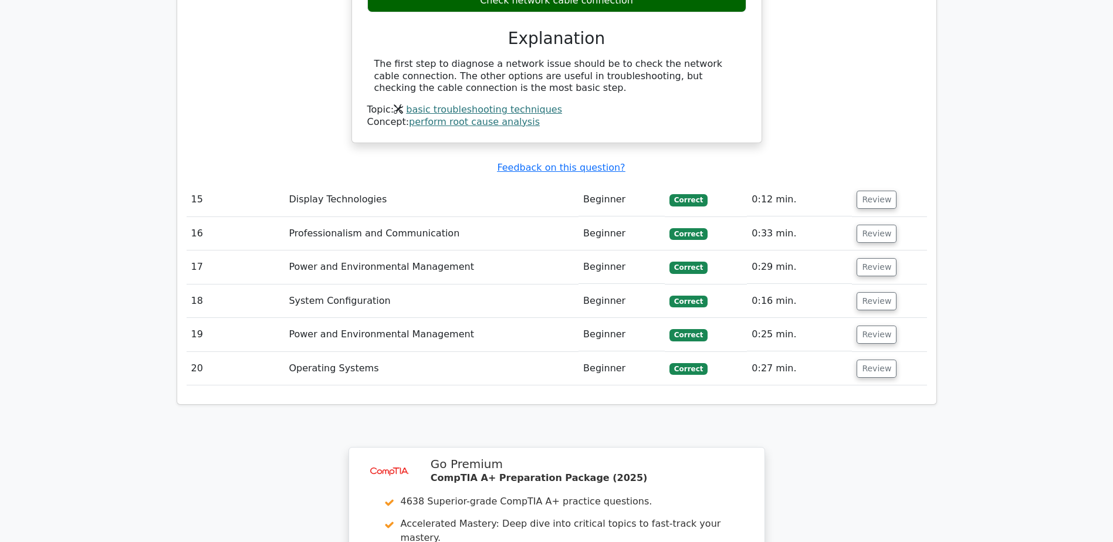
scroll to position [3794, 0]
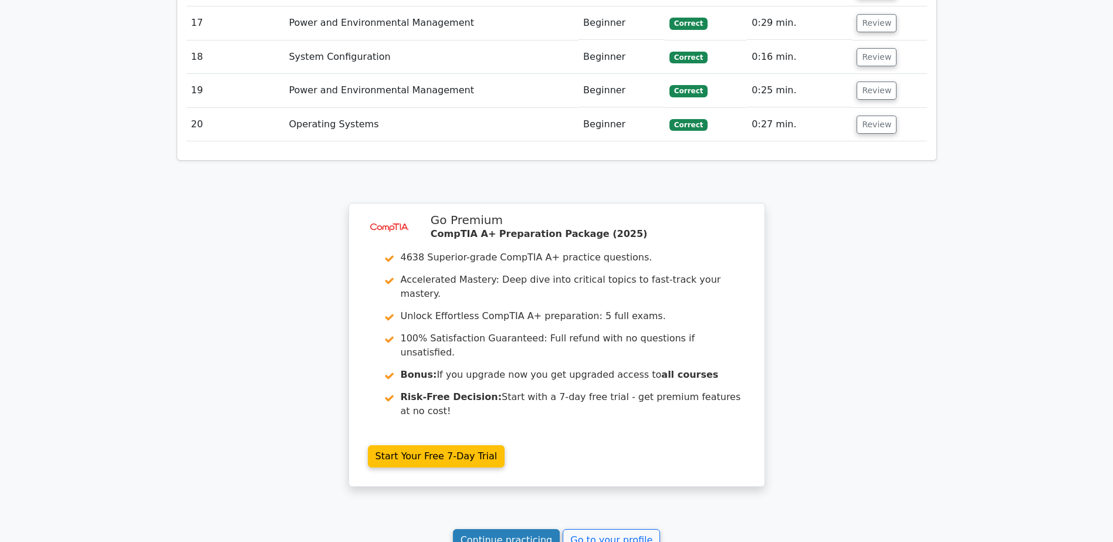
click at [511, 529] on link "Continue practicing" at bounding box center [506, 540] width 107 height 22
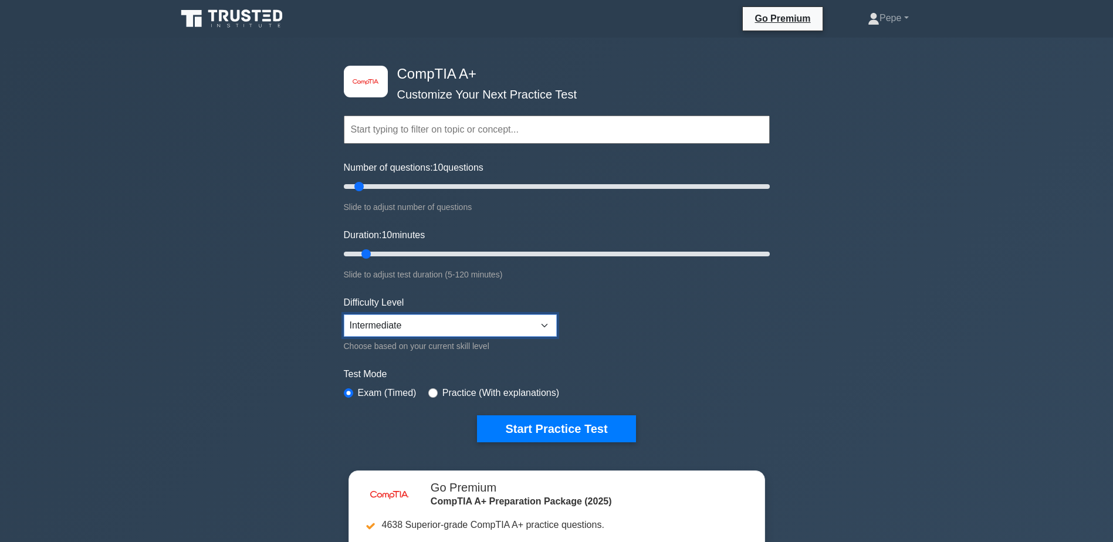
click at [384, 322] on select "Beginner Intermediate Expert" at bounding box center [450, 325] width 213 height 22
click at [270, 362] on div "image/svg+xml CompTIA A+ Customize Your Next Practice Test Topics Hardware Oper…" at bounding box center [556, 383] width 1113 height 691
click at [896, 21] on link "Pepe" at bounding box center [887, 17] width 97 height 23
click at [870, 69] on link "Settings" at bounding box center [886, 64] width 93 height 19
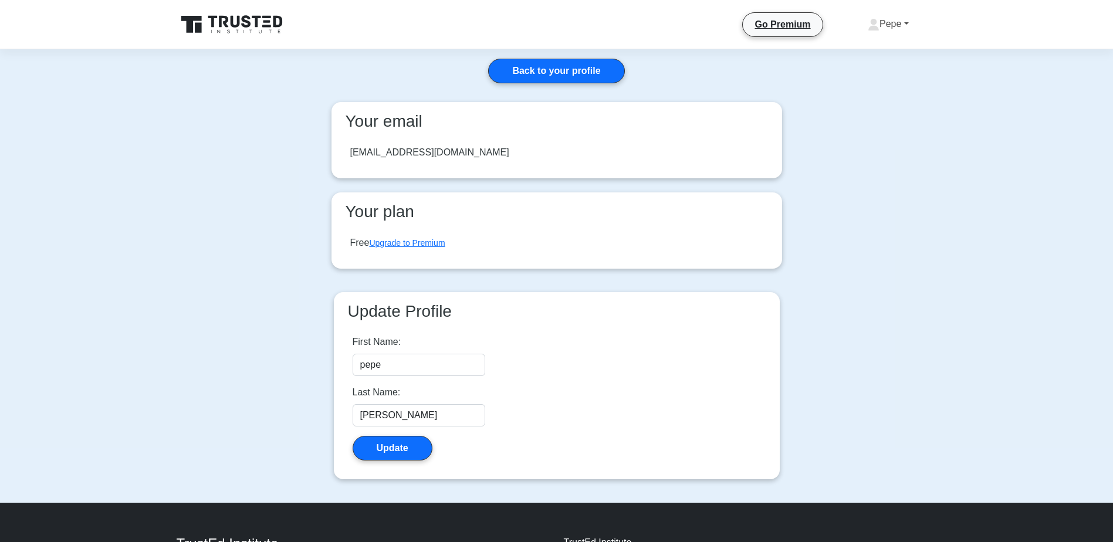
click at [905, 25] on link "Pepe" at bounding box center [887, 23] width 97 height 23
click at [880, 44] on link "Profile" at bounding box center [886, 51] width 93 height 19
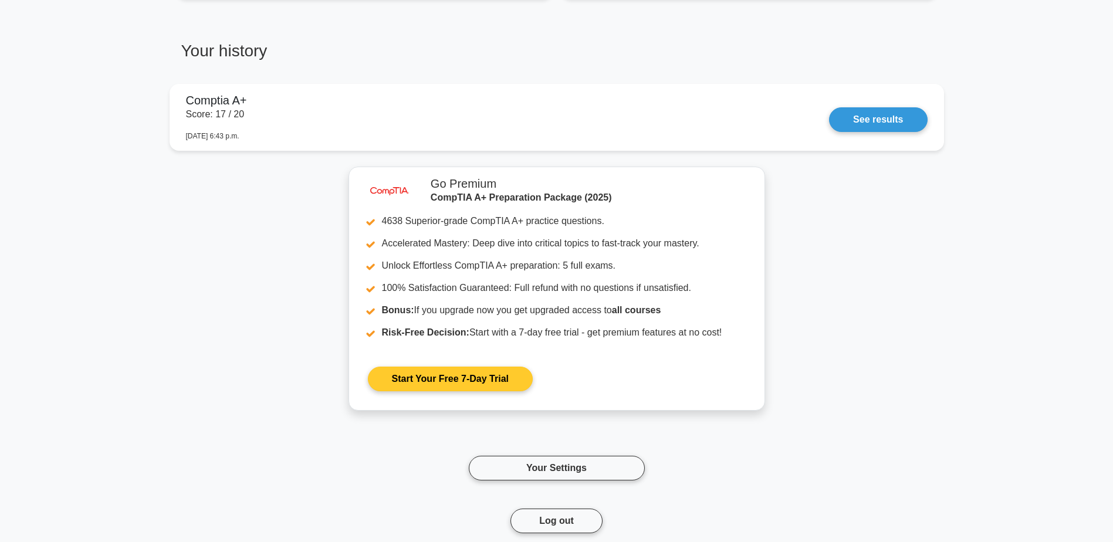
scroll to position [1102, 0]
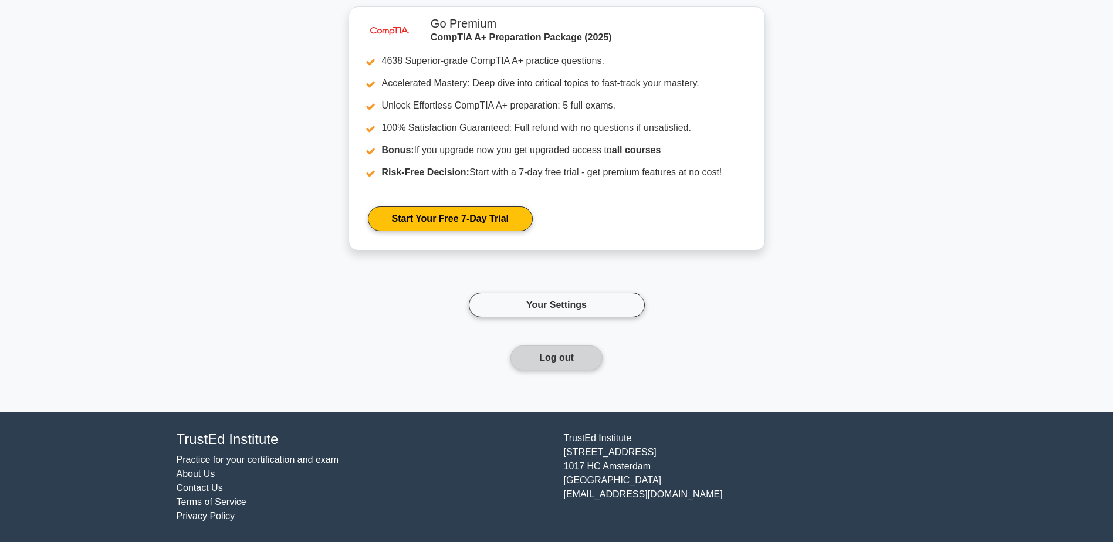
click at [554, 364] on button "Log out" at bounding box center [556, 357] width 92 height 25
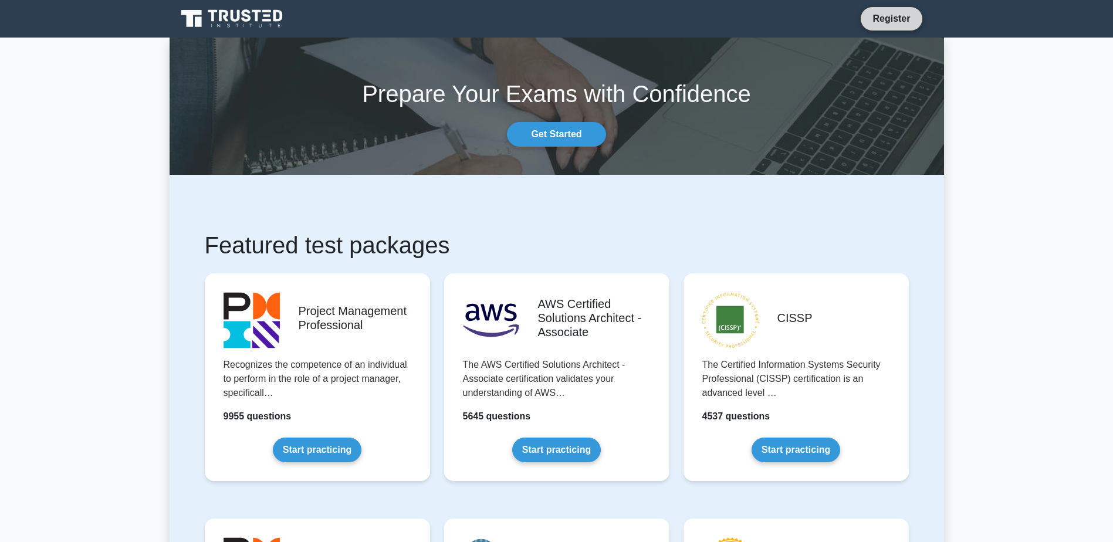
click at [898, 20] on link "Register" at bounding box center [891, 18] width 52 height 15
click at [879, 19] on link "Register" at bounding box center [891, 18] width 52 height 15
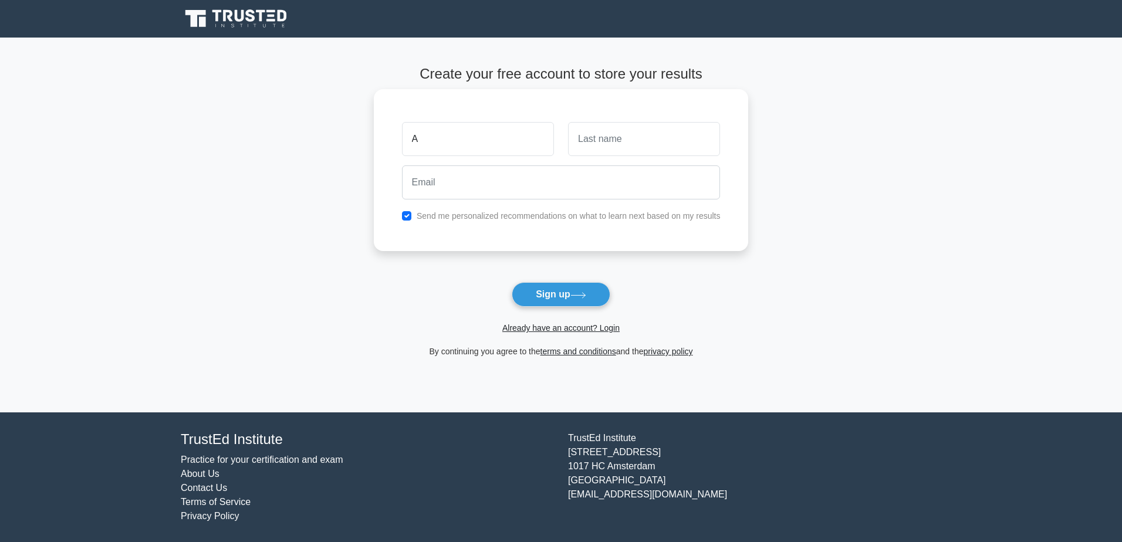
type input "A"
drag, startPoint x: 626, startPoint y: 179, endPoint x: 1090, endPoint y: 71, distance: 476.5
type input "[PERSON_NAME]"
click at [601, 148] on input "text" at bounding box center [644, 139] width 152 height 34
type input "[PERSON_NAME]"
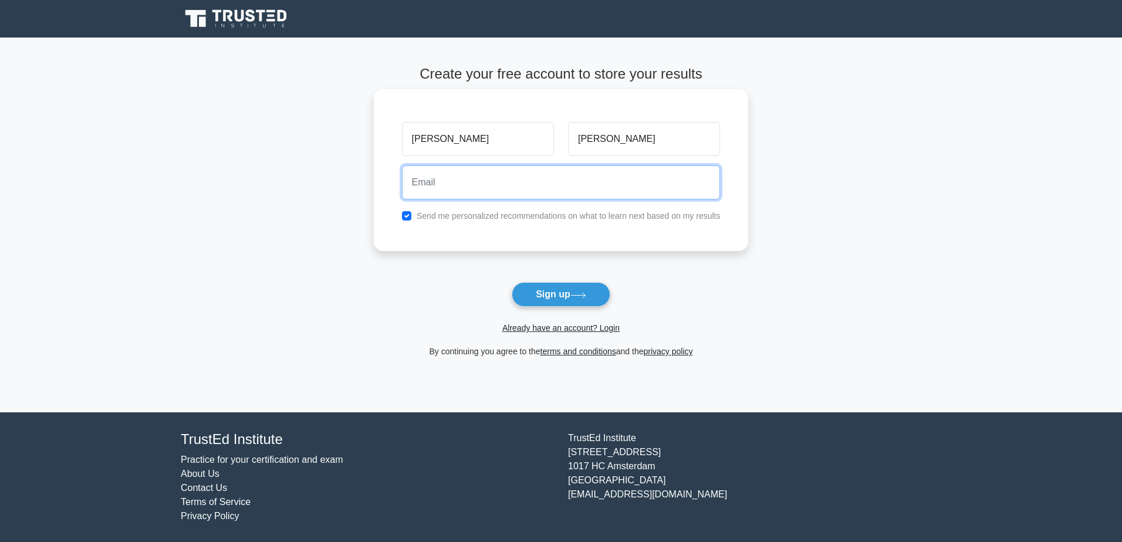
click at [466, 174] on input "email" at bounding box center [561, 182] width 319 height 34
type input "[EMAIL_ADDRESS][DOMAIN_NAME]"
click at [436, 221] on label "Send me personalized recommendations on what to learn next based on my results" at bounding box center [568, 215] width 304 height 9
click at [413, 218] on div "Send me personalized recommendations on what to learn next based on my results" at bounding box center [561, 216] width 333 height 14
click at [406, 218] on input "checkbox" at bounding box center [406, 215] width 9 height 9
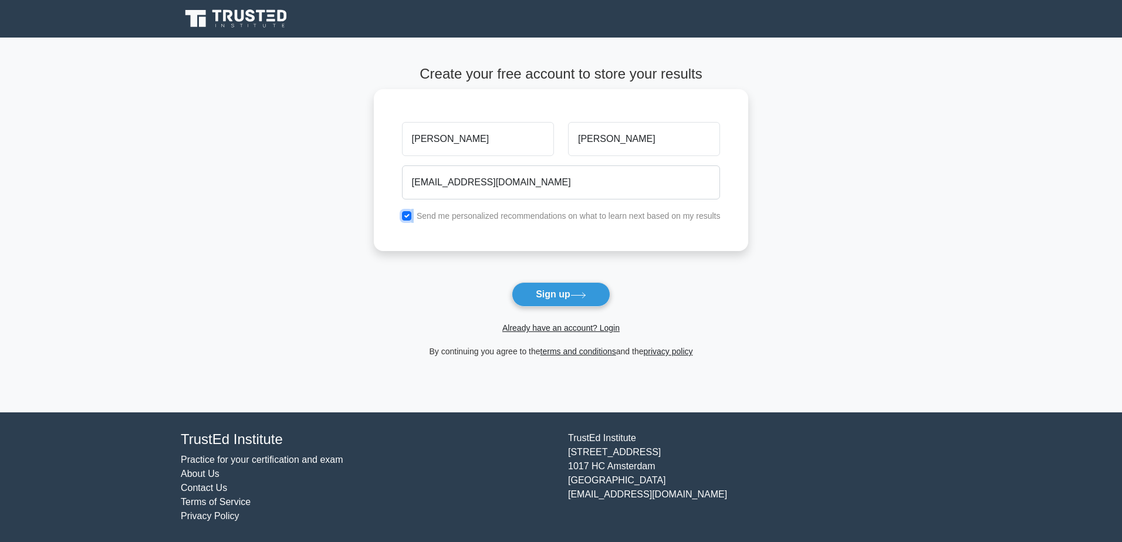
checkbox input "false"
click at [543, 289] on button "Sign up" at bounding box center [560, 294] width 99 height 25
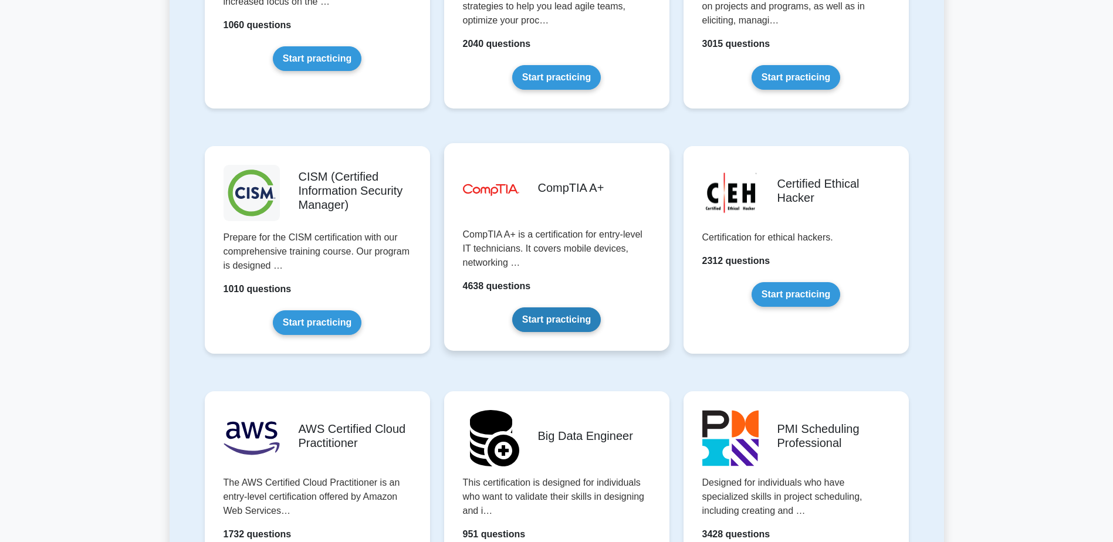
scroll to position [1584, 0]
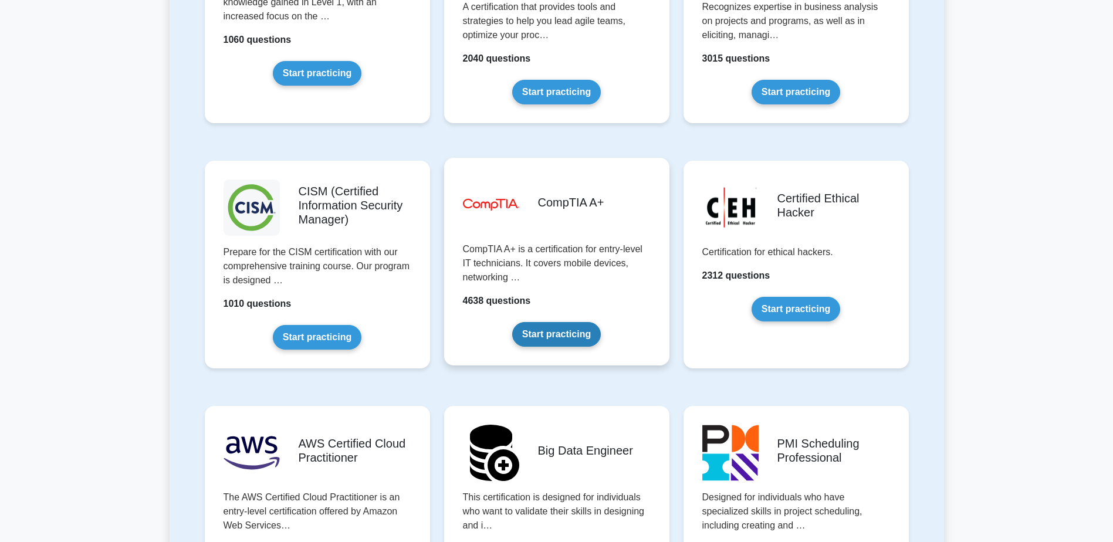
click at [550, 335] on link "Start practicing" at bounding box center [556, 334] width 89 height 25
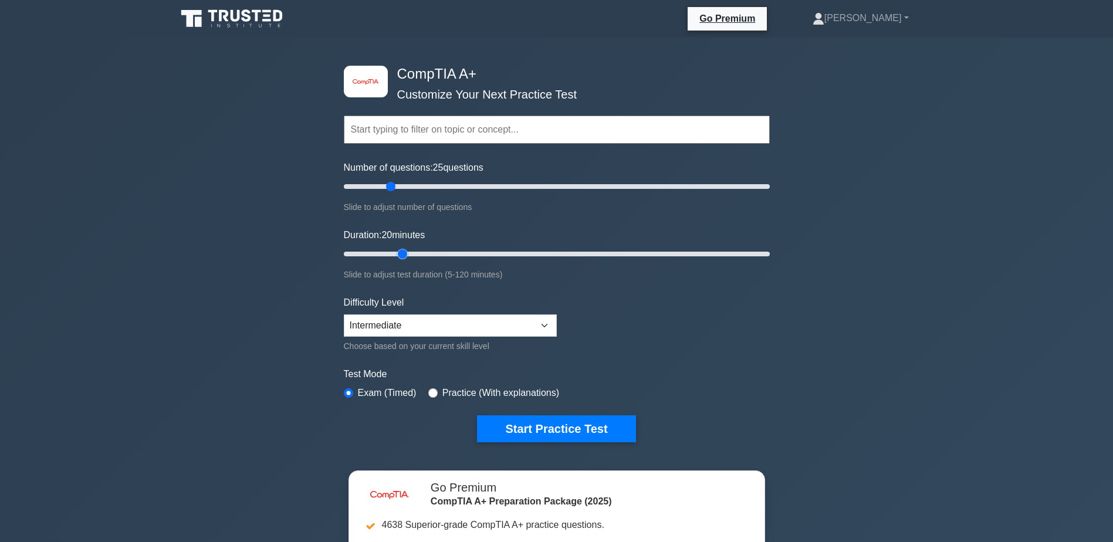
drag, startPoint x: 438, startPoint y: 252, endPoint x: 404, endPoint y: 255, distance: 34.1
type input "20"
click at [404, 255] on input "Duration: 20 minutes" at bounding box center [557, 254] width 426 height 14
drag, startPoint x: 388, startPoint y: 186, endPoint x: 405, endPoint y: 185, distance: 16.4
type input "30"
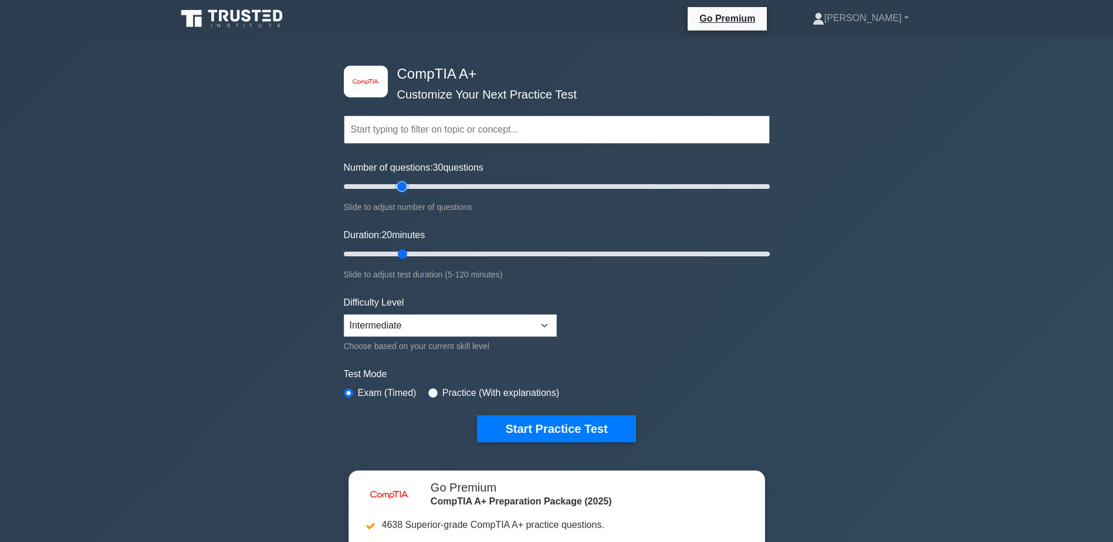
click at [405, 185] on input "Number of questions: 30 questions" at bounding box center [557, 186] width 426 height 14
drag, startPoint x: 401, startPoint y: 255, endPoint x: 416, endPoint y: 253, distance: 15.9
type input "25"
click at [416, 253] on input "Duration: 25 minutes" at bounding box center [557, 254] width 426 height 14
click at [419, 333] on select "Beginner Intermediate Expert" at bounding box center [450, 325] width 213 height 22
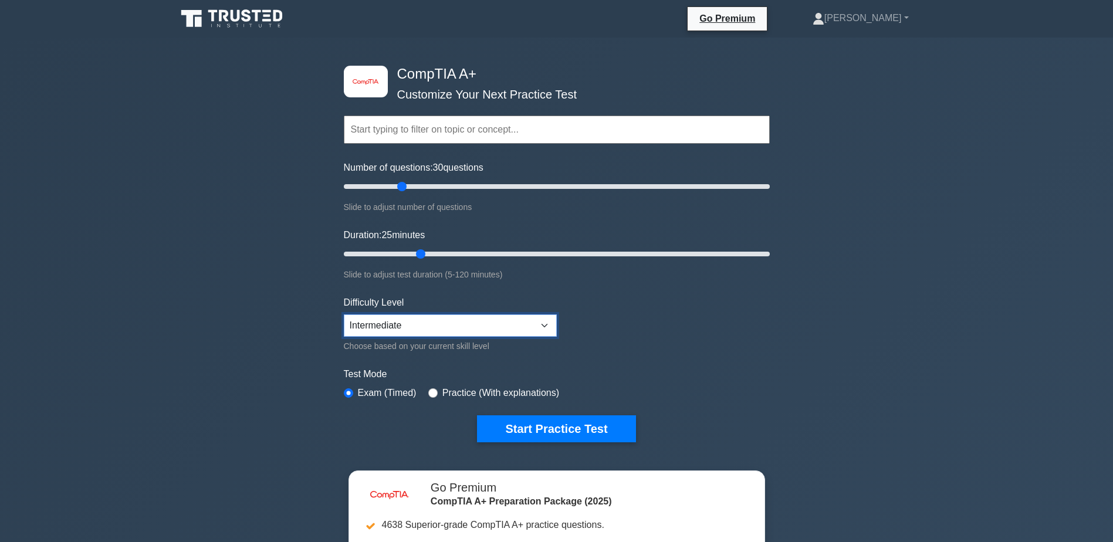
click at [419, 333] on select "Beginner Intermediate Expert" at bounding box center [450, 325] width 213 height 22
click at [534, 435] on button "Start Practice Test" at bounding box center [556, 428] width 158 height 27
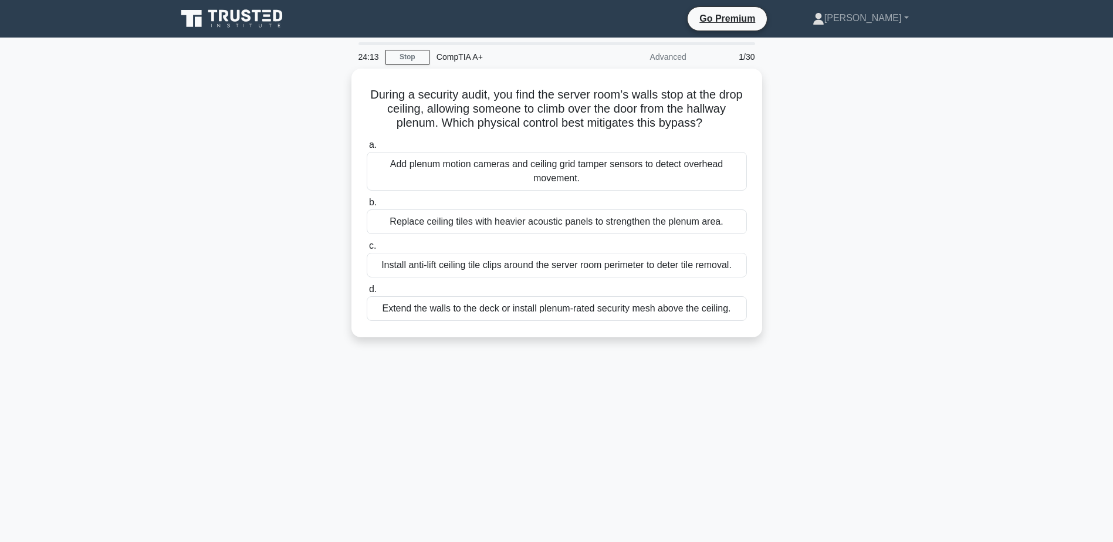
click at [265, 236] on div "During a security audit, you find the server room’s walls stop at the drop ceil…" at bounding box center [557, 210] width 774 height 283
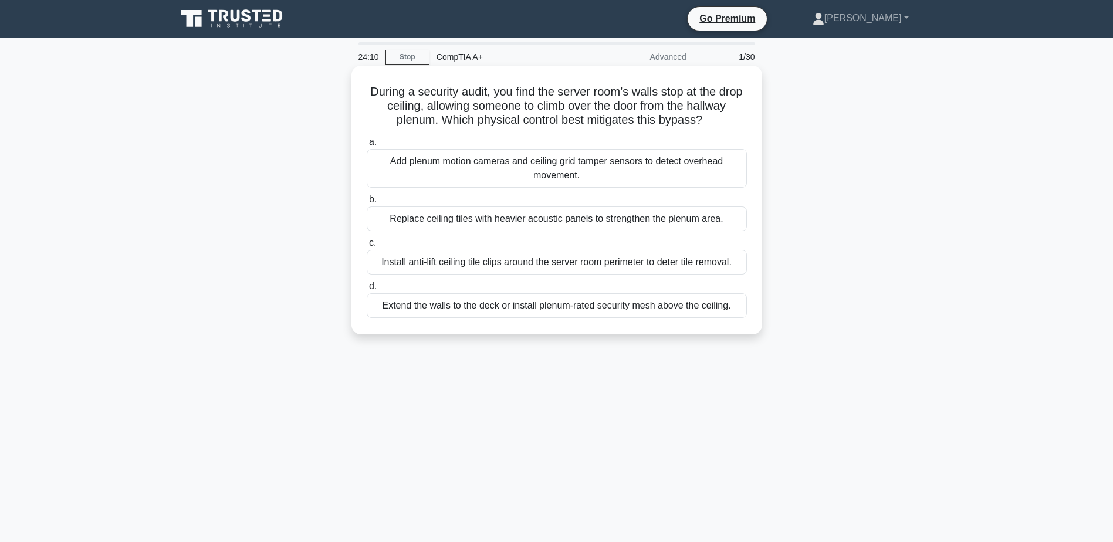
click at [581, 255] on div "Install anti-lift ceiling tile clips around the server room perimeter to deter …" at bounding box center [557, 262] width 380 height 25
click at [367, 247] on input "c. Install anti-lift ceiling tile clips around the server room perimeter to det…" at bounding box center [367, 243] width 0 height 8
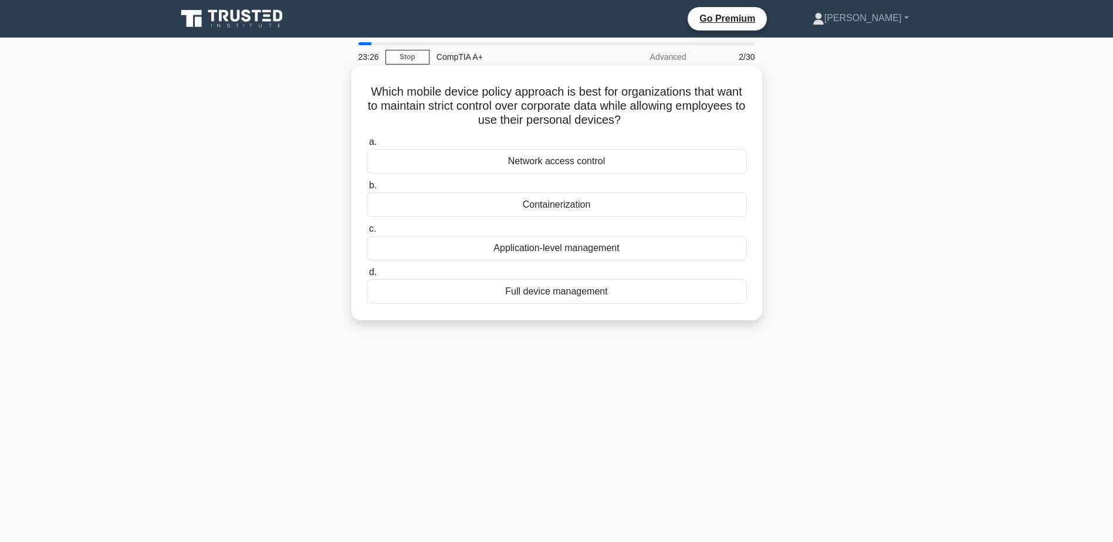
click at [487, 206] on div "Containerization" at bounding box center [557, 204] width 380 height 25
click at [367, 189] on input "b. Containerization" at bounding box center [367, 186] width 0 height 8
click at [620, 249] on div "Memory Configuration" at bounding box center [557, 248] width 380 height 25
click at [367, 233] on input "c. Memory Configuration" at bounding box center [367, 229] width 0 height 8
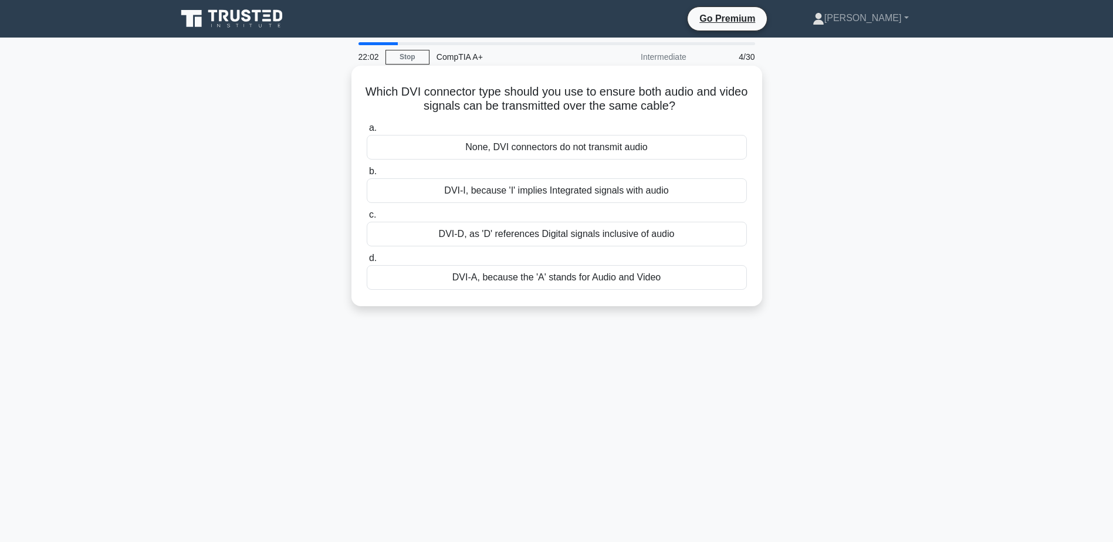
click at [552, 148] on div "None, DVI connectors do not transmit audio" at bounding box center [557, 147] width 380 height 25
click at [367, 132] on input "a. None, DVI connectors do not transmit audio" at bounding box center [367, 128] width 0 height 8
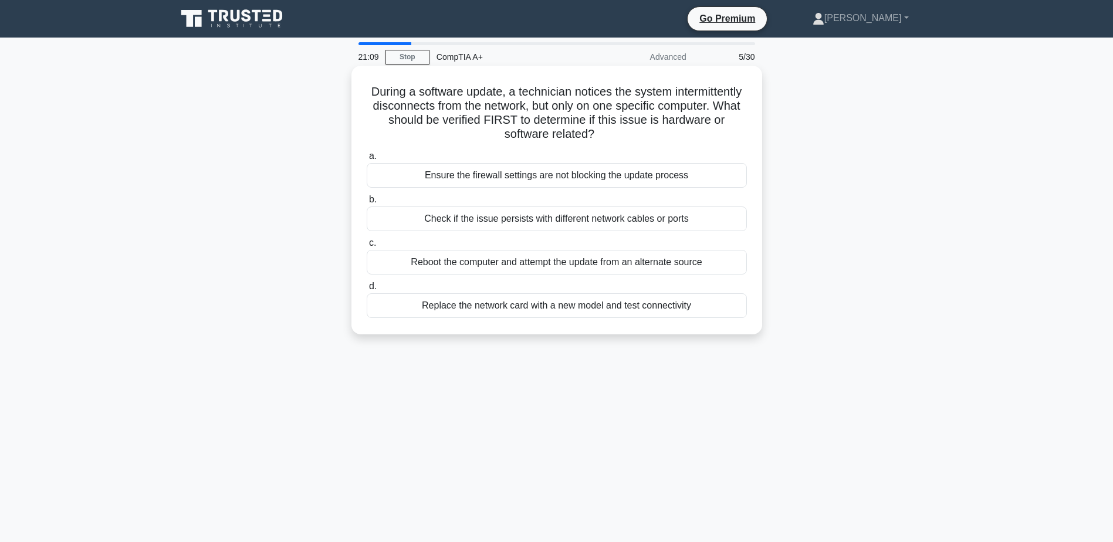
click at [721, 222] on div "Check if the issue persists with different network cables or ports" at bounding box center [557, 218] width 380 height 25
click at [367, 204] on input "b. Check if the issue persists with different network cables or ports" at bounding box center [367, 200] width 0 height 8
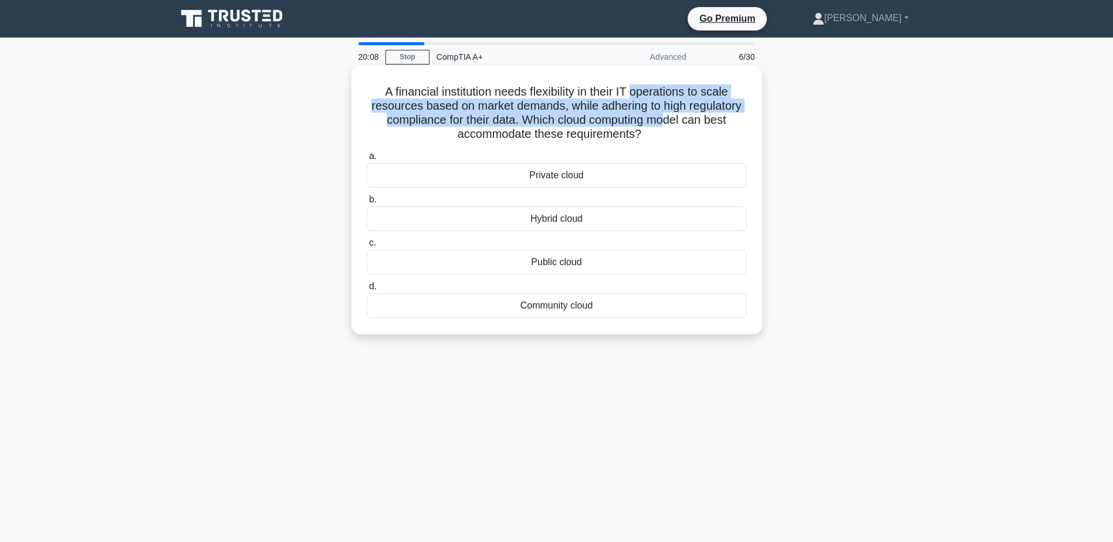
drag, startPoint x: 635, startPoint y: 93, endPoint x: 672, endPoint y: 124, distance: 48.3
click at [672, 124] on h5 "A financial institution needs flexibility in their IT operations to scale resou…" at bounding box center [556, 112] width 382 height 57
drag, startPoint x: 672, startPoint y: 124, endPoint x: 562, endPoint y: 120, distance: 109.7
click at [562, 120] on h5 "A financial institution needs flexibility in their IT operations to scale resou…" at bounding box center [556, 112] width 382 height 57
drag, startPoint x: 580, startPoint y: 110, endPoint x: 648, endPoint y: 123, distance: 69.3
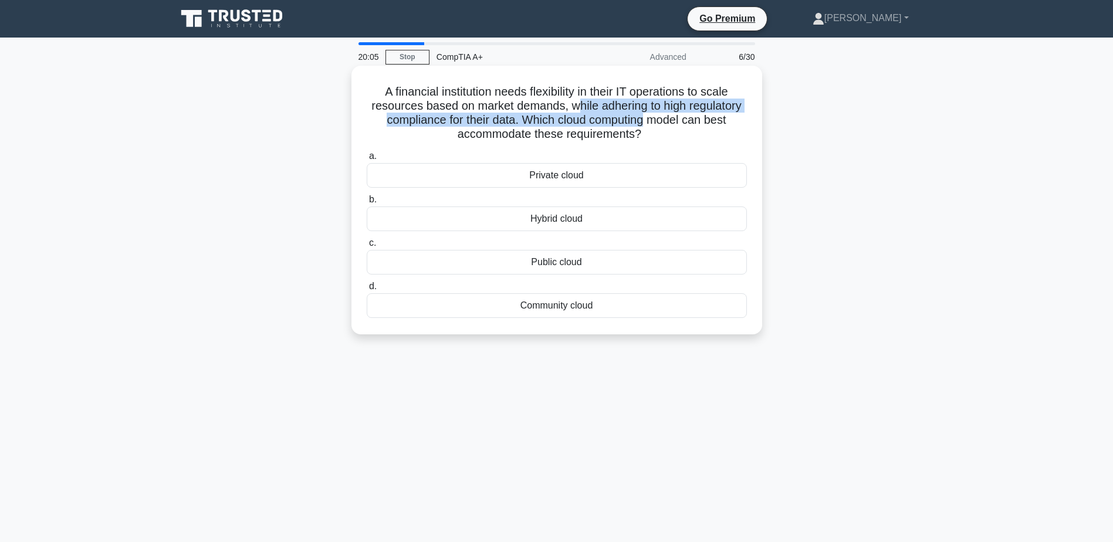
click at [648, 123] on h5 "A financial institution needs flexibility in their IT operations to scale resou…" at bounding box center [556, 112] width 382 height 57
drag, startPoint x: 648, startPoint y: 123, endPoint x: 611, endPoint y: 121, distance: 37.0
click at [611, 121] on h5 "A financial institution needs flexibility in their IT operations to scale resou…" at bounding box center [556, 112] width 382 height 57
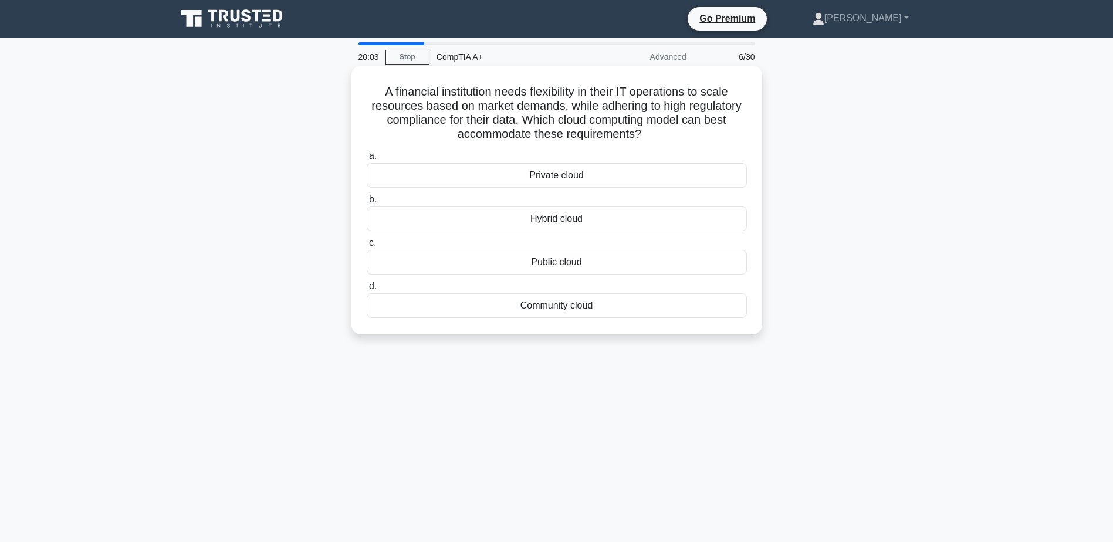
click at [599, 170] on div "Private cloud" at bounding box center [557, 175] width 380 height 25
click at [367, 160] on input "a. Private cloud" at bounding box center [367, 157] width 0 height 8
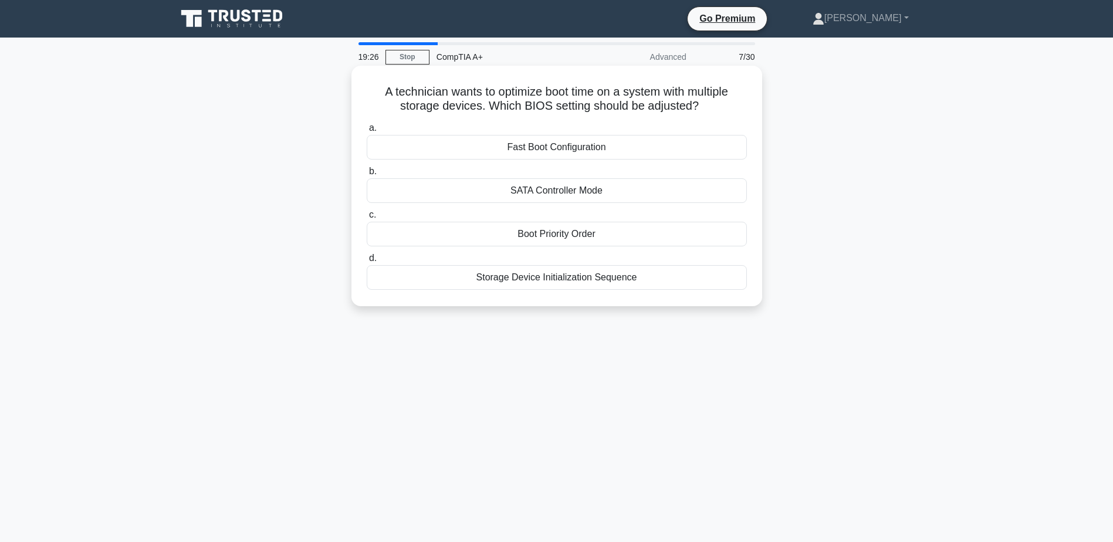
click at [623, 241] on div "Boot Priority Order" at bounding box center [557, 234] width 380 height 25
click at [367, 219] on input "c. Boot Priority Order" at bounding box center [367, 215] width 0 height 8
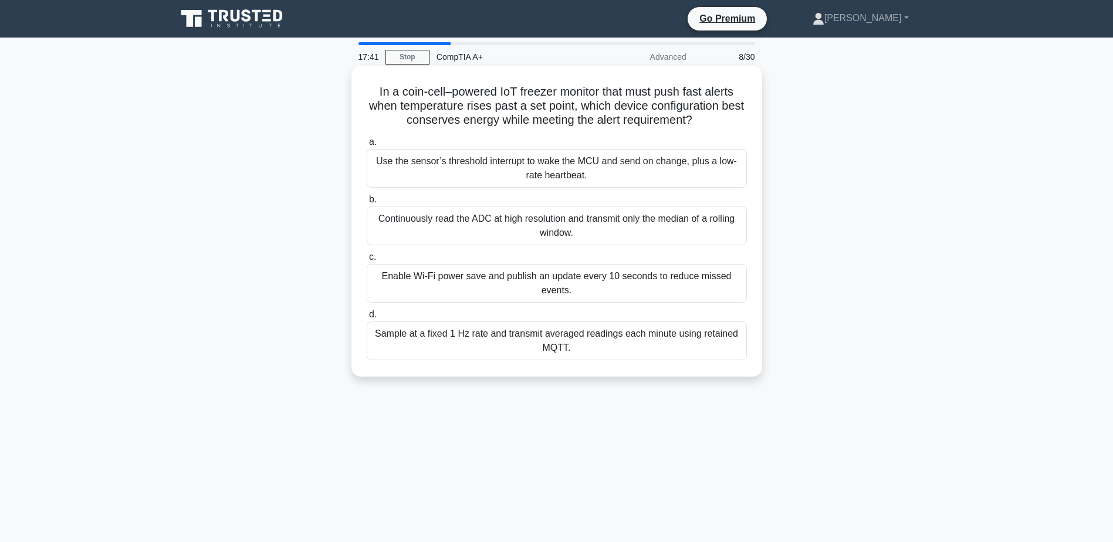
click at [402, 184] on div "Use the sensor’s threshold interrupt to wake the MCU and send on change, plus a…" at bounding box center [557, 168] width 380 height 39
click at [367, 146] on input "a. Use the sensor’s threshold interrupt to wake the MCU and send on change, plu…" at bounding box center [367, 142] width 0 height 8
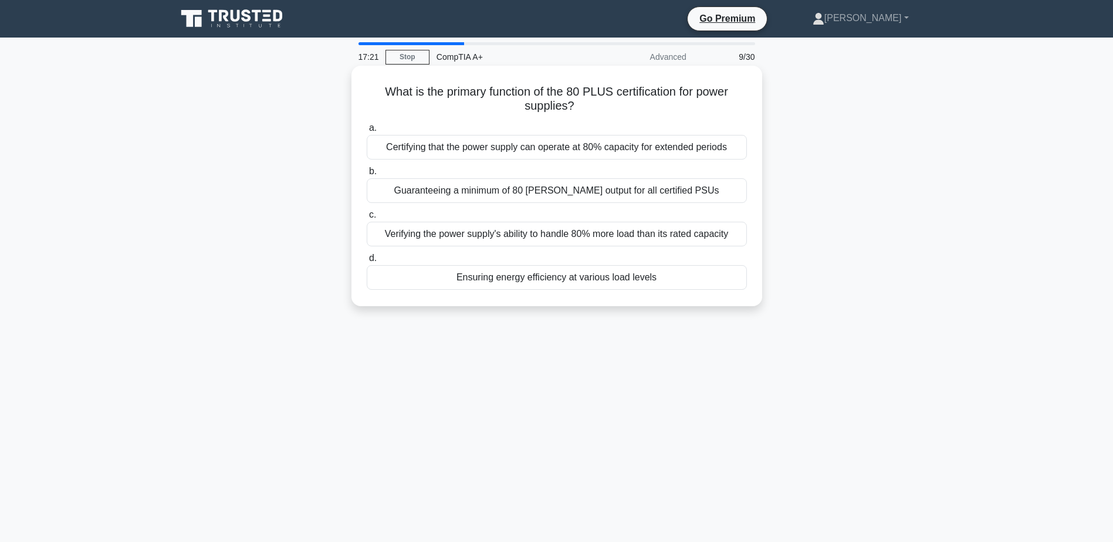
click at [547, 146] on div "Certifying that the power supply can operate at 80% capacity for extended perio…" at bounding box center [557, 147] width 380 height 25
click at [367, 132] on input "a. Certifying that the power supply can operate at 80% capacity for extended pe…" at bounding box center [367, 128] width 0 height 8
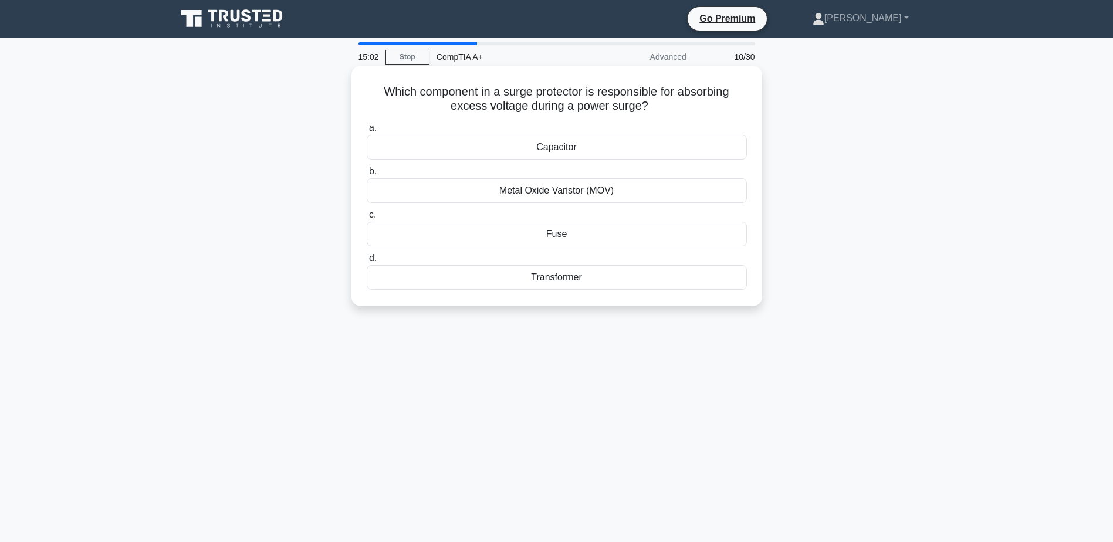
click at [588, 231] on div "Fuse" at bounding box center [557, 234] width 380 height 25
click at [367, 219] on input "c. Fuse" at bounding box center [367, 215] width 0 height 8
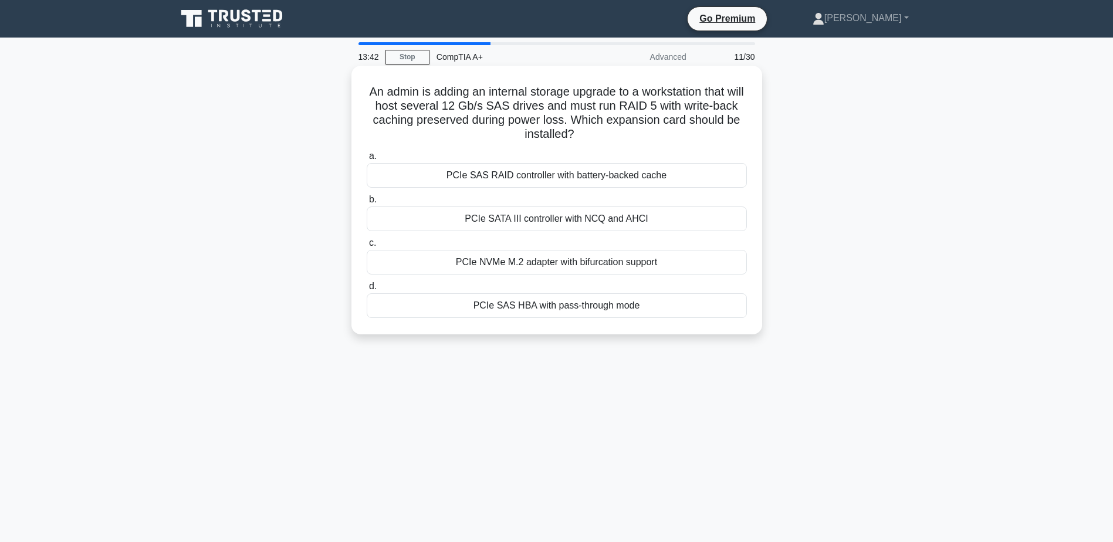
click at [446, 174] on div "PCIe SAS RAID controller with battery-backed cache" at bounding box center [557, 175] width 380 height 25
click at [367, 160] on input "a. PCIe SAS RAID controller with battery-backed cache" at bounding box center [367, 157] width 0 height 8
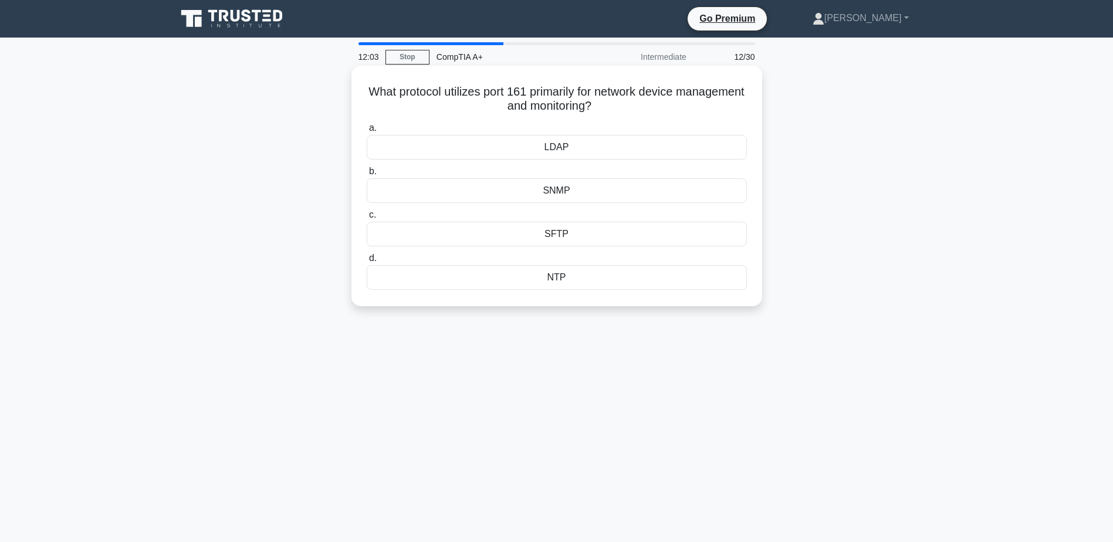
click at [540, 194] on div "SNMP" at bounding box center [557, 190] width 380 height 25
click at [367, 175] on input "b. SNMP" at bounding box center [367, 172] width 0 height 8
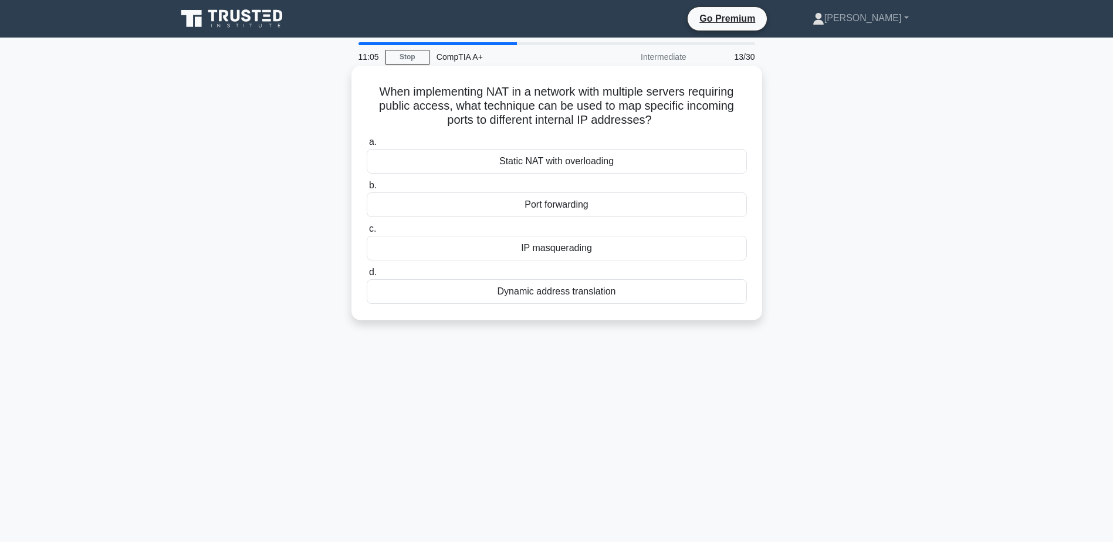
click at [630, 206] on div "Port forwarding" at bounding box center [557, 204] width 380 height 25
click at [367, 189] on input "b. Port forwarding" at bounding box center [367, 186] width 0 height 8
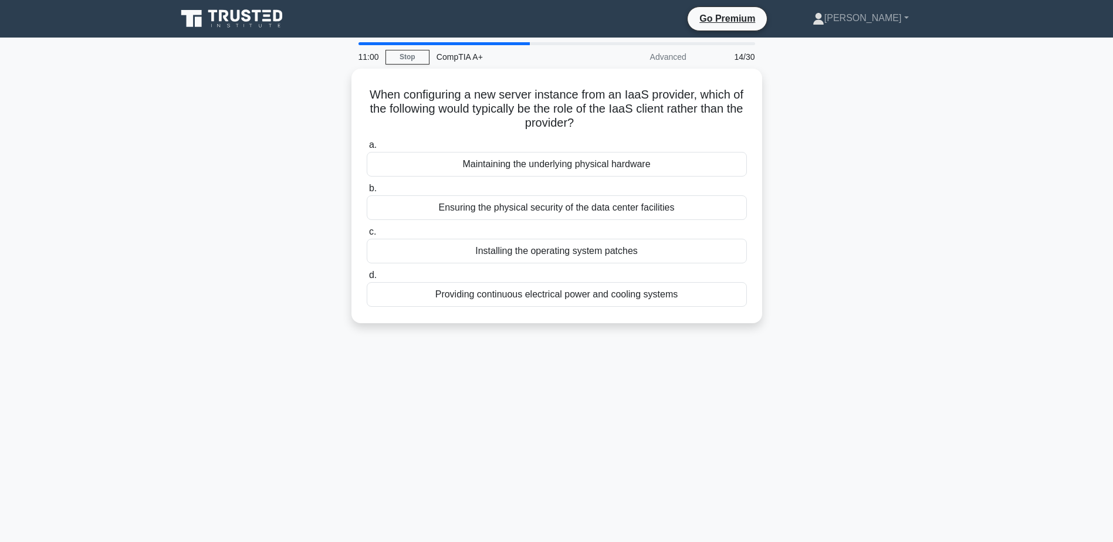
click at [285, 204] on div "When configuring a new server instance from an IaaS provider, which of the foll…" at bounding box center [557, 203] width 774 height 269
click at [413, 55] on link "Stop" at bounding box center [407, 57] width 44 height 15
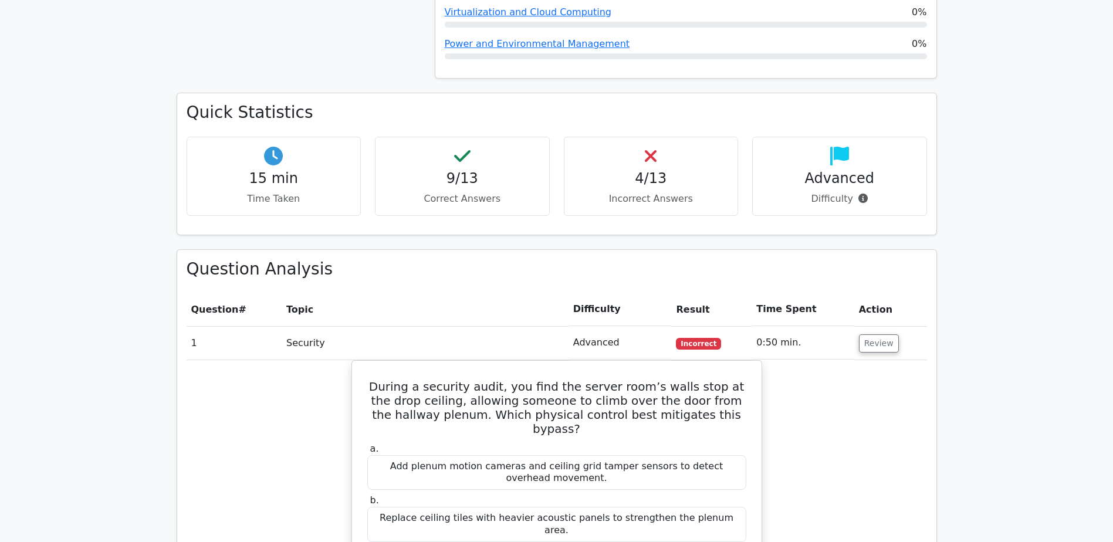
scroll to position [821, 0]
